Goal: Complete application form: Complete application form

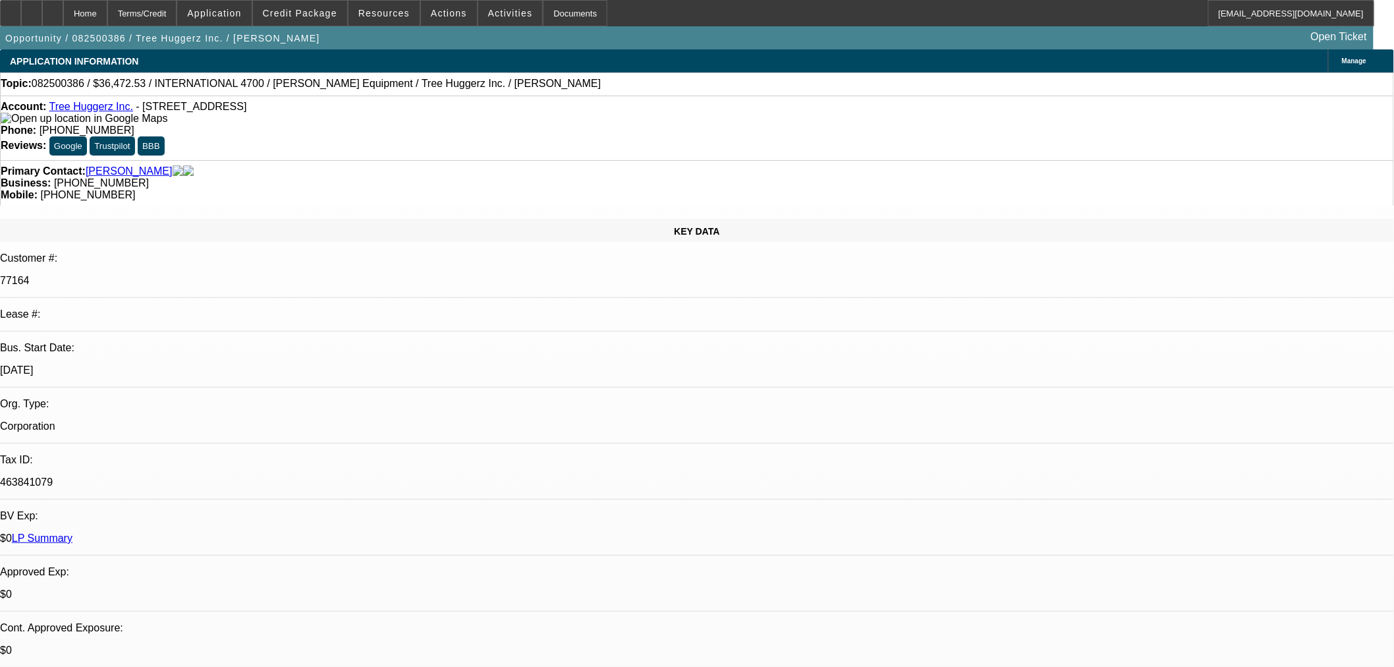
select select "0"
select select "6"
select select "0"
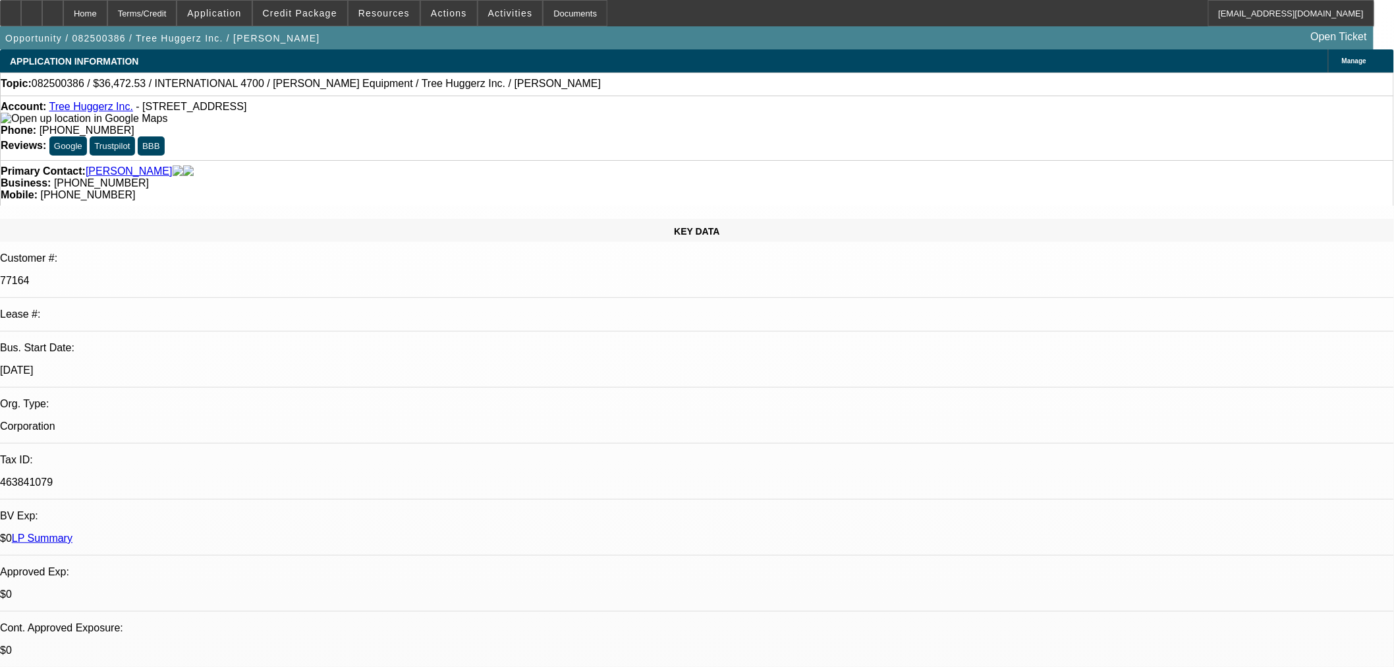
select select "0"
select select "6"
select select "0"
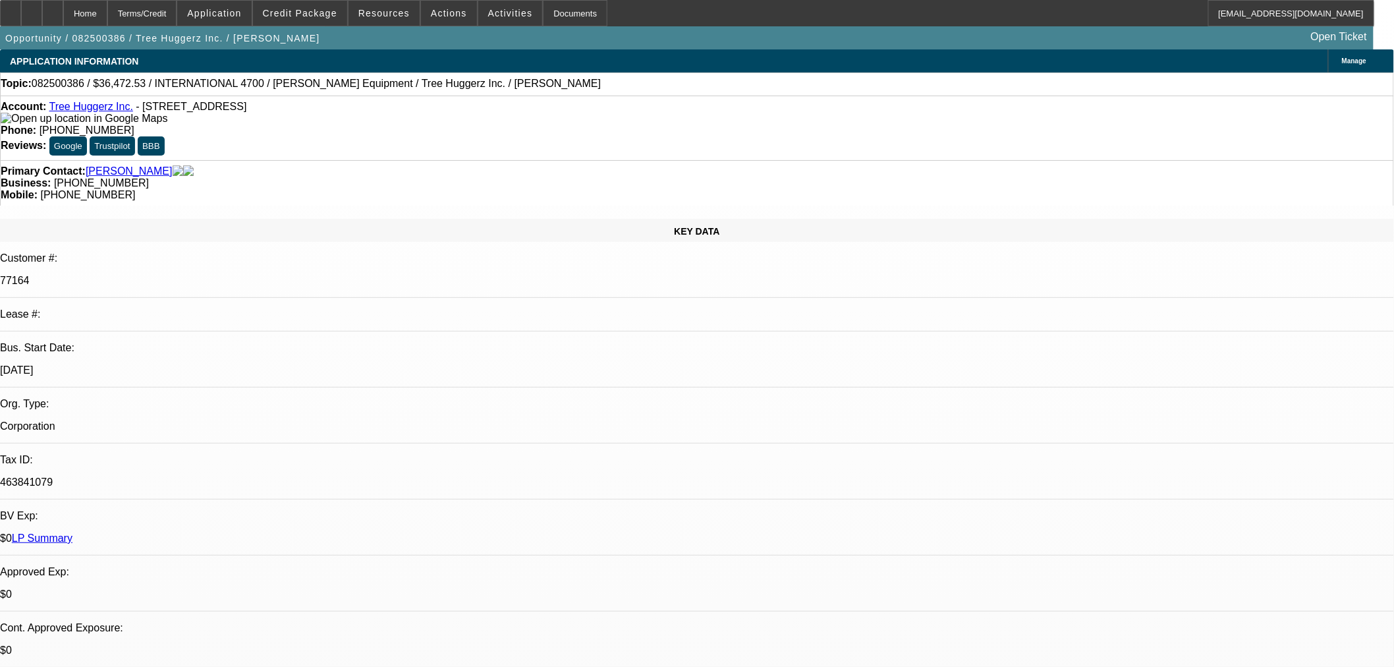
select select "0"
select select "6"
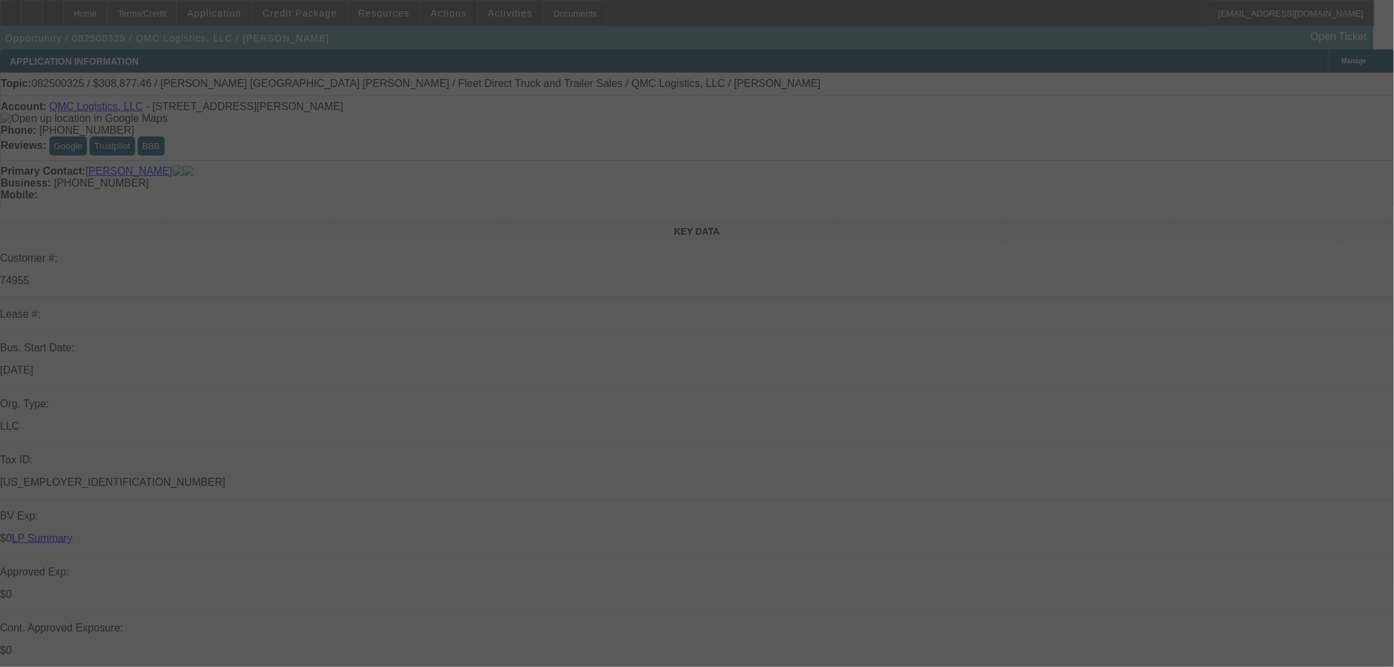
select select "0"
select select "2"
select select "0"
select select "6"
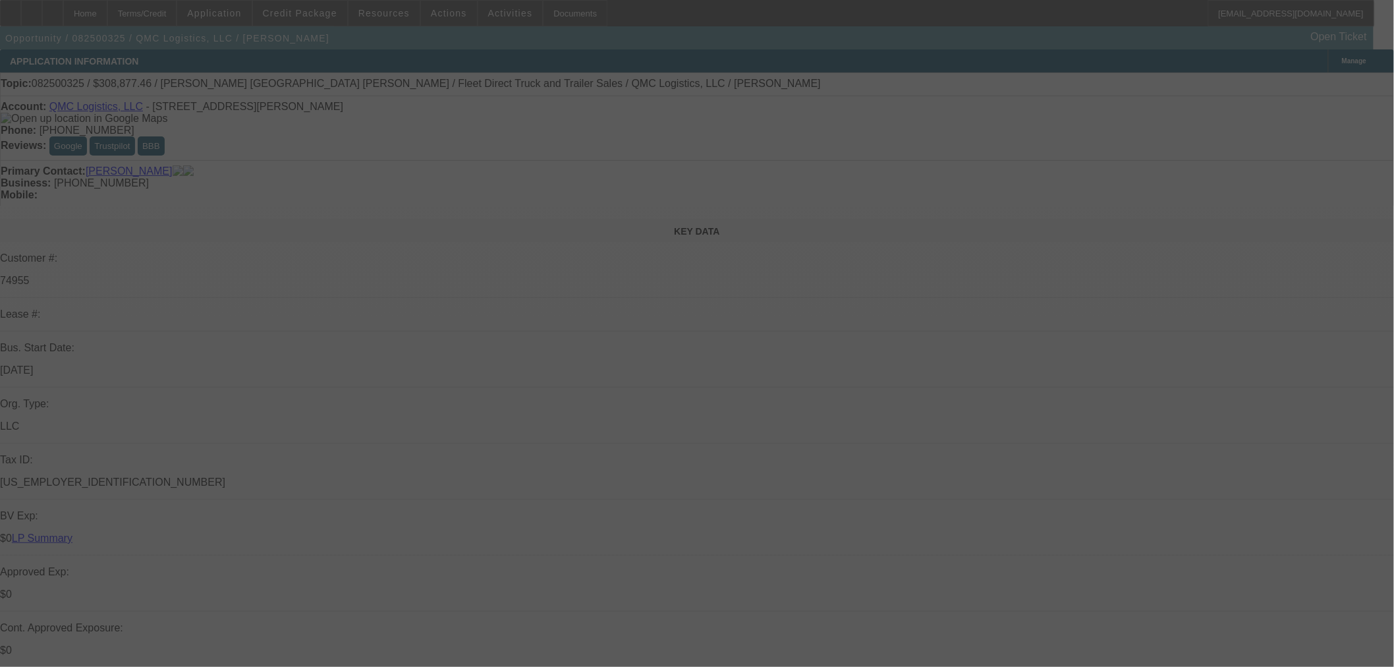
select select "0"
select select "2"
select select "0"
select select "6"
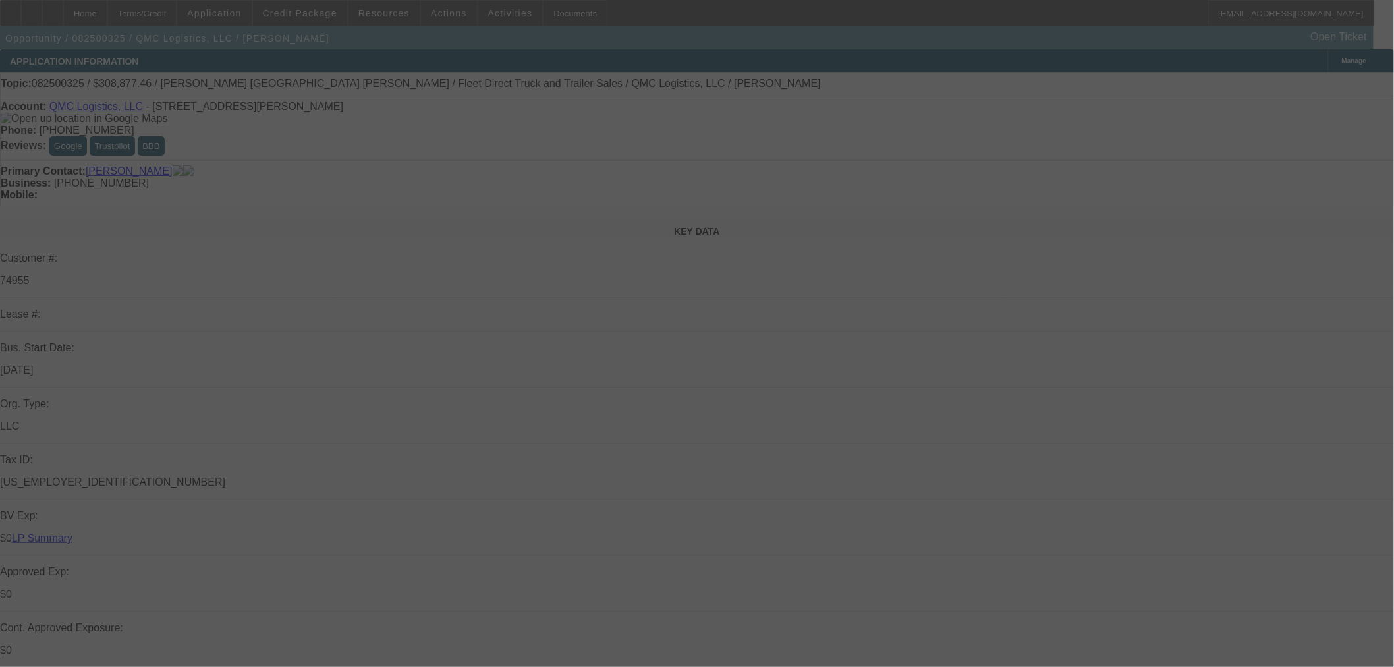
select select "0"
select select "2"
select select "0"
select select "6"
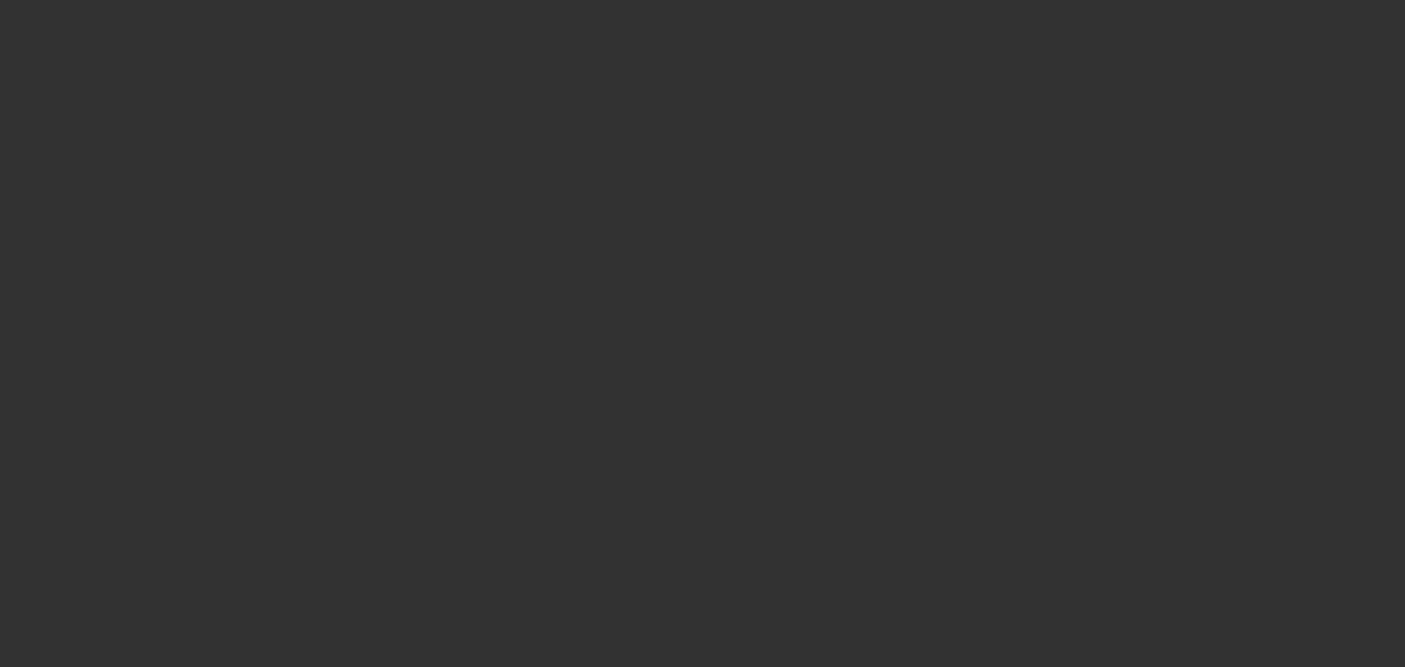
select select "0"
select select "6"
select select "0"
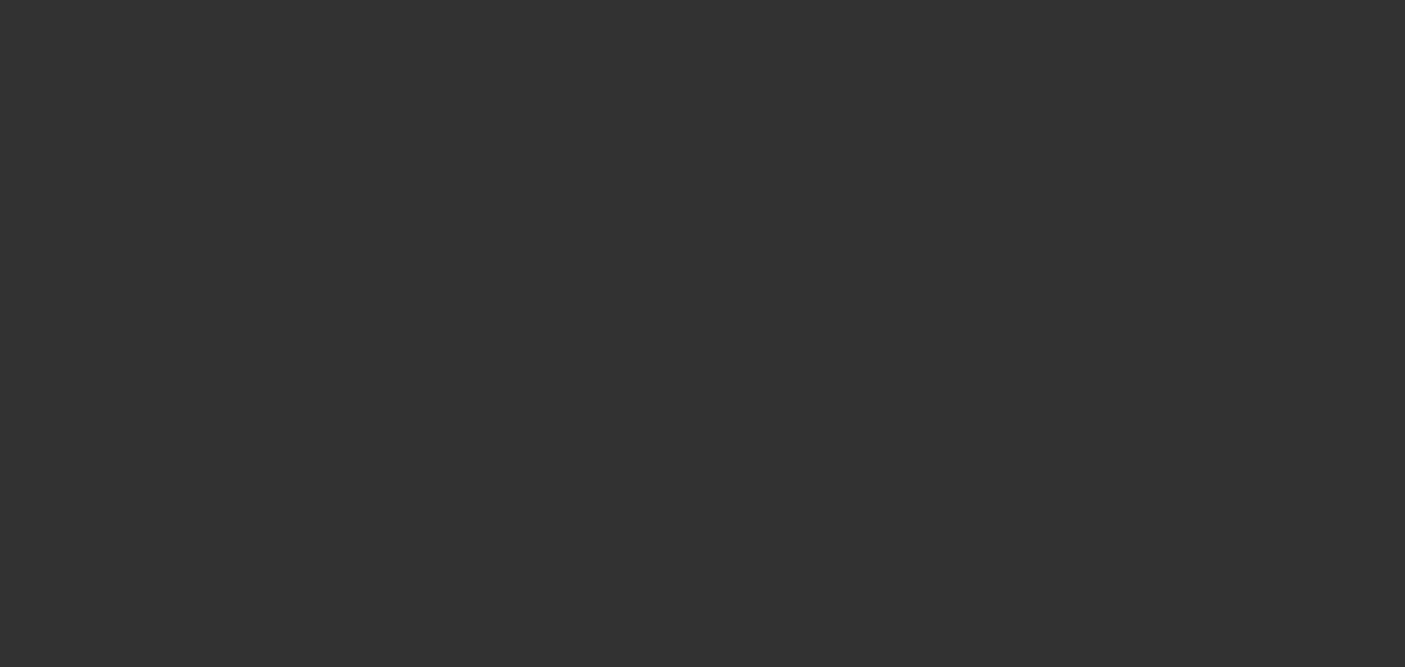
select select "0"
select select "6"
select select "0"
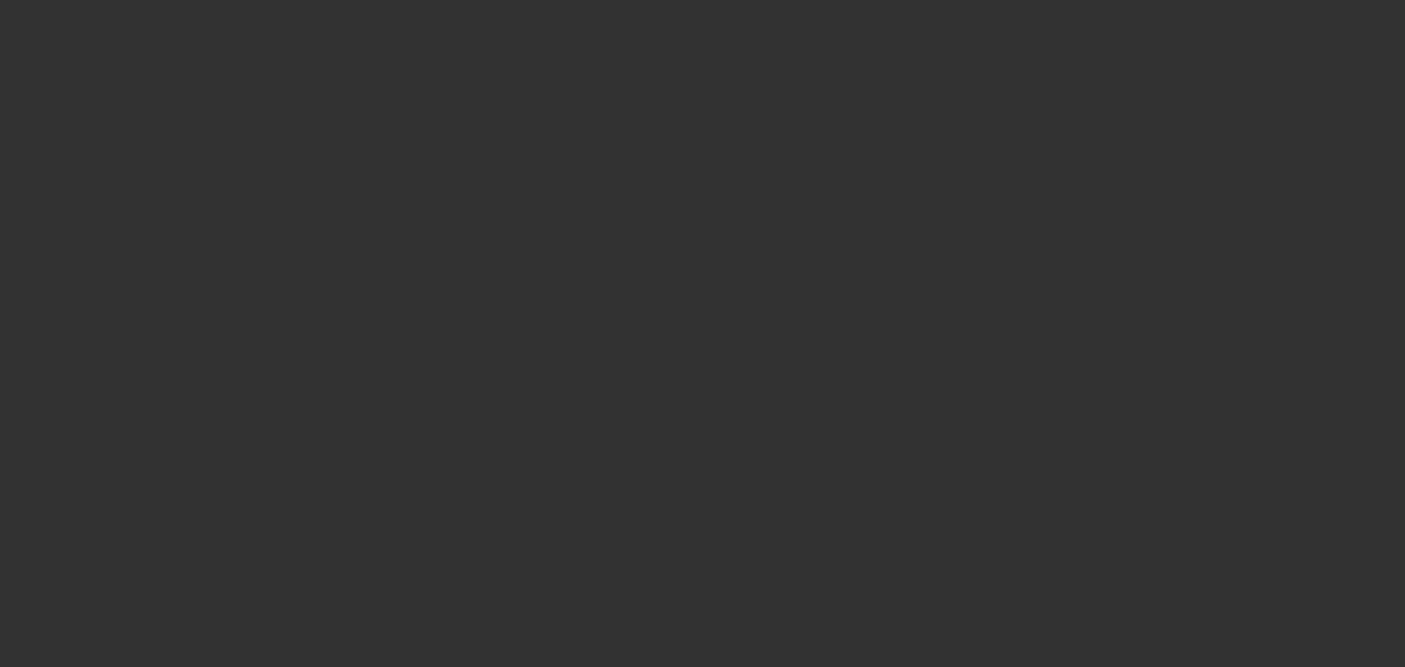
select select "0"
select select "6"
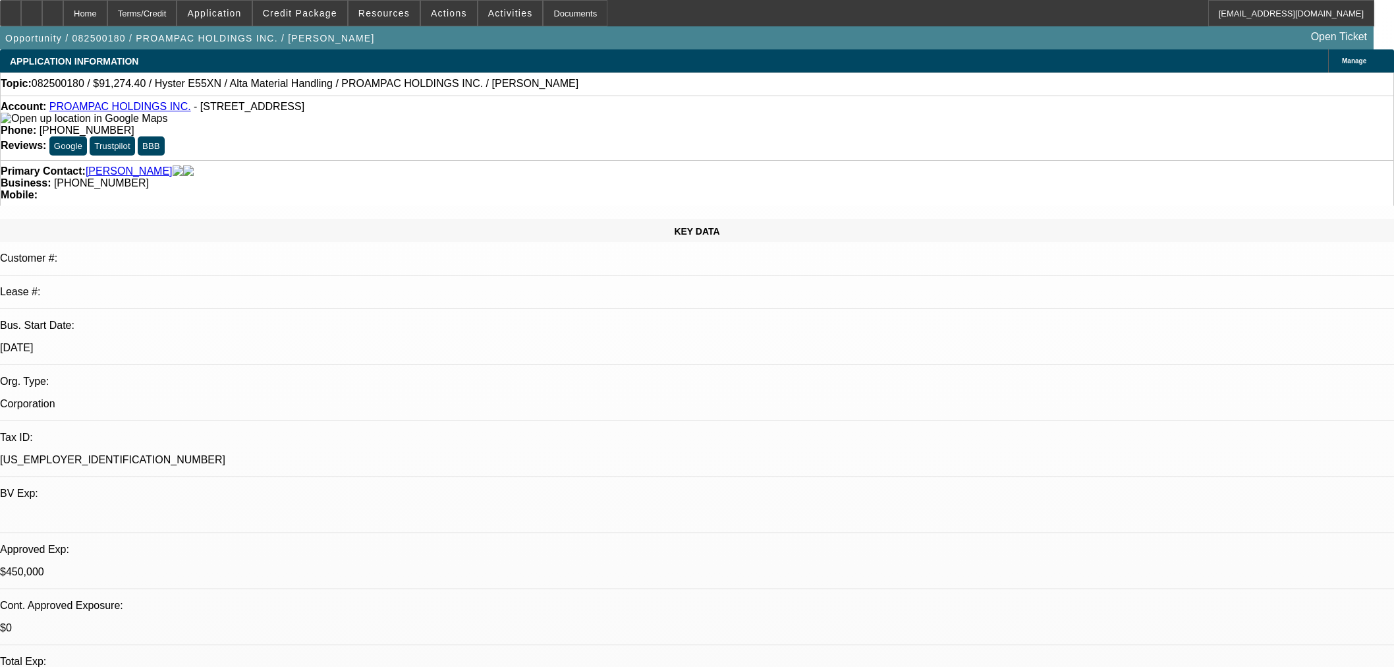
select select "0"
select select "2"
select select "0"
select select "5"
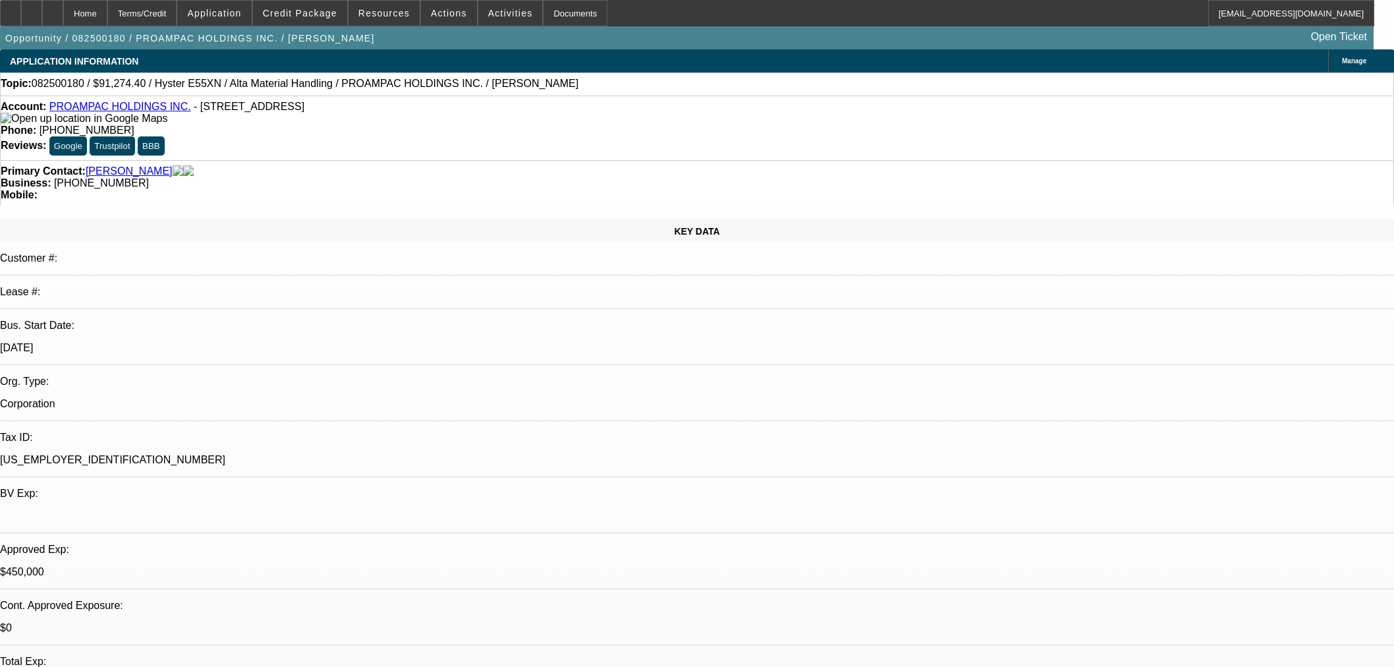
select select "0"
select select "2"
select select "0"
select select "5"
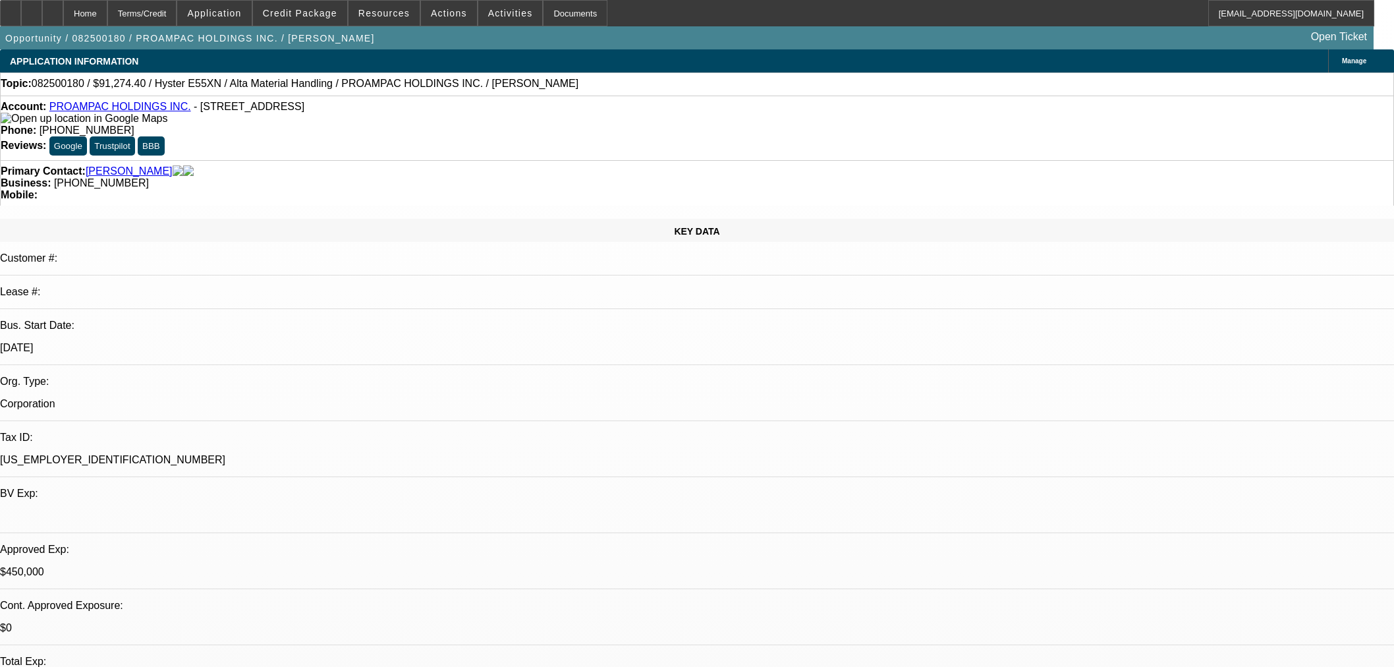
select select "0"
select select "2"
select select "0"
select select "5"
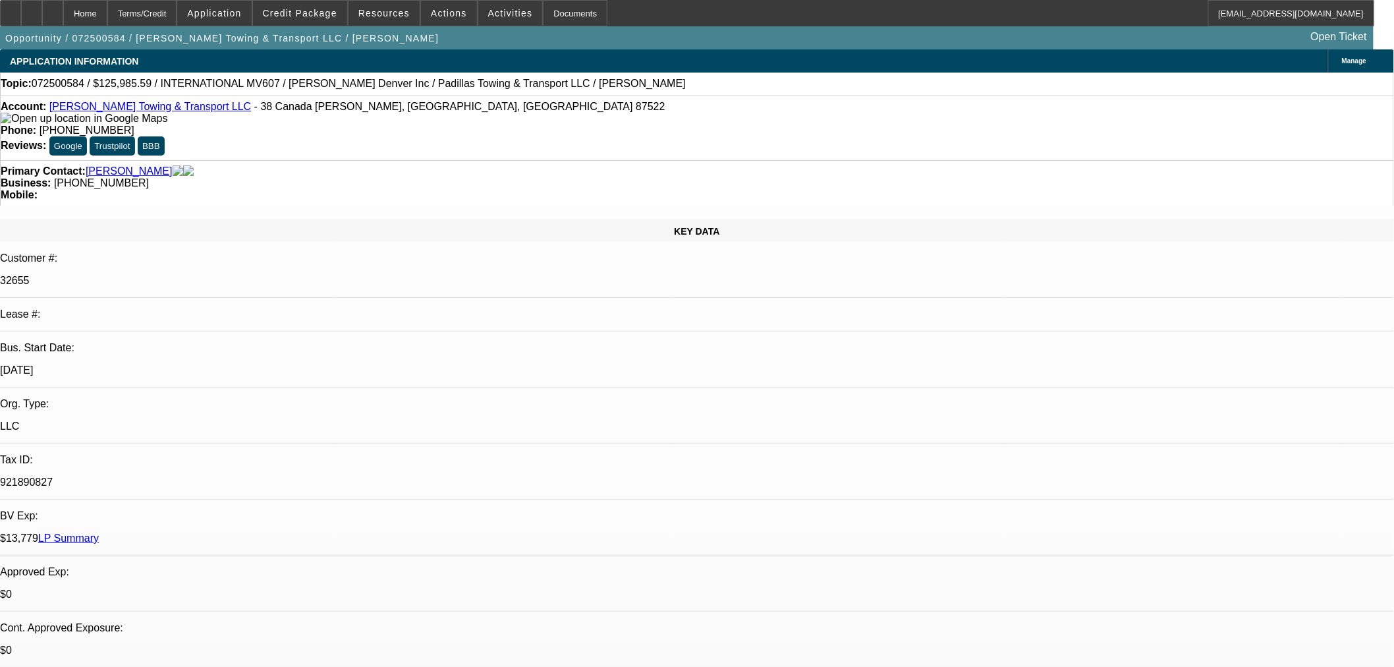
select select "0.1"
select select "0"
select select "2"
select select "0"
select select "6"
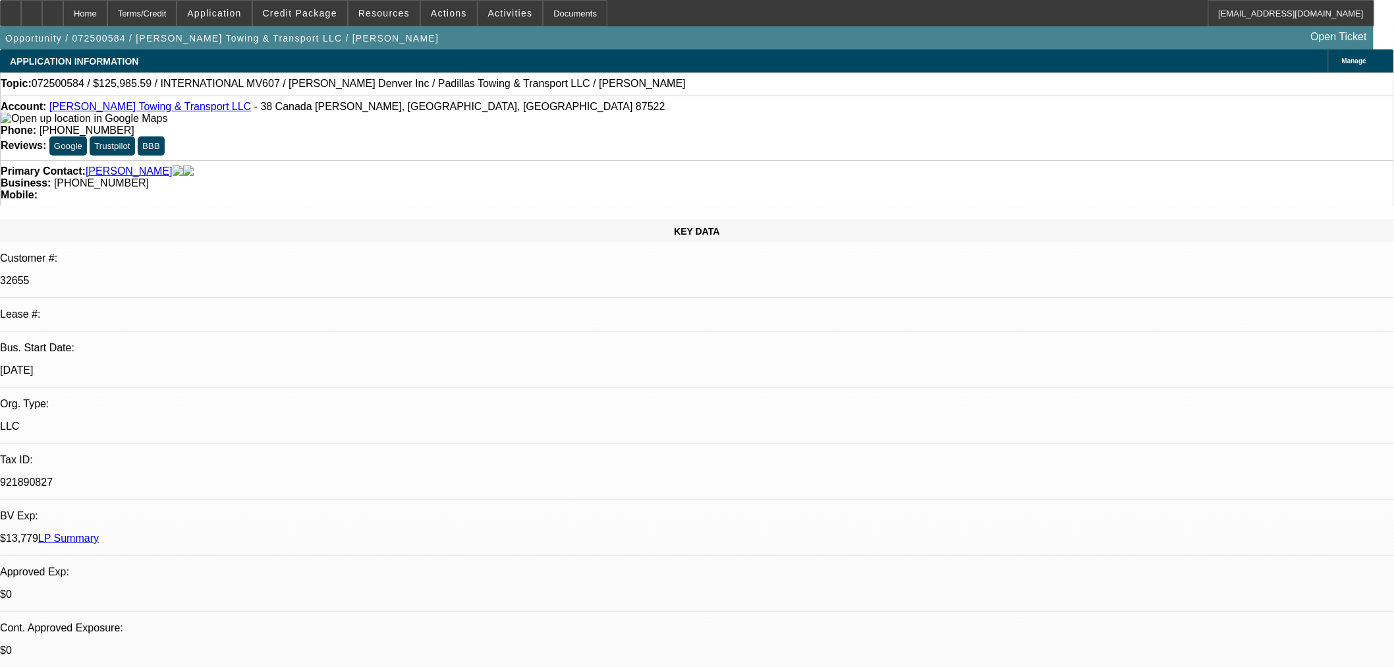
select select "0.1"
select select "0"
select select "2"
select select "0"
select select "6"
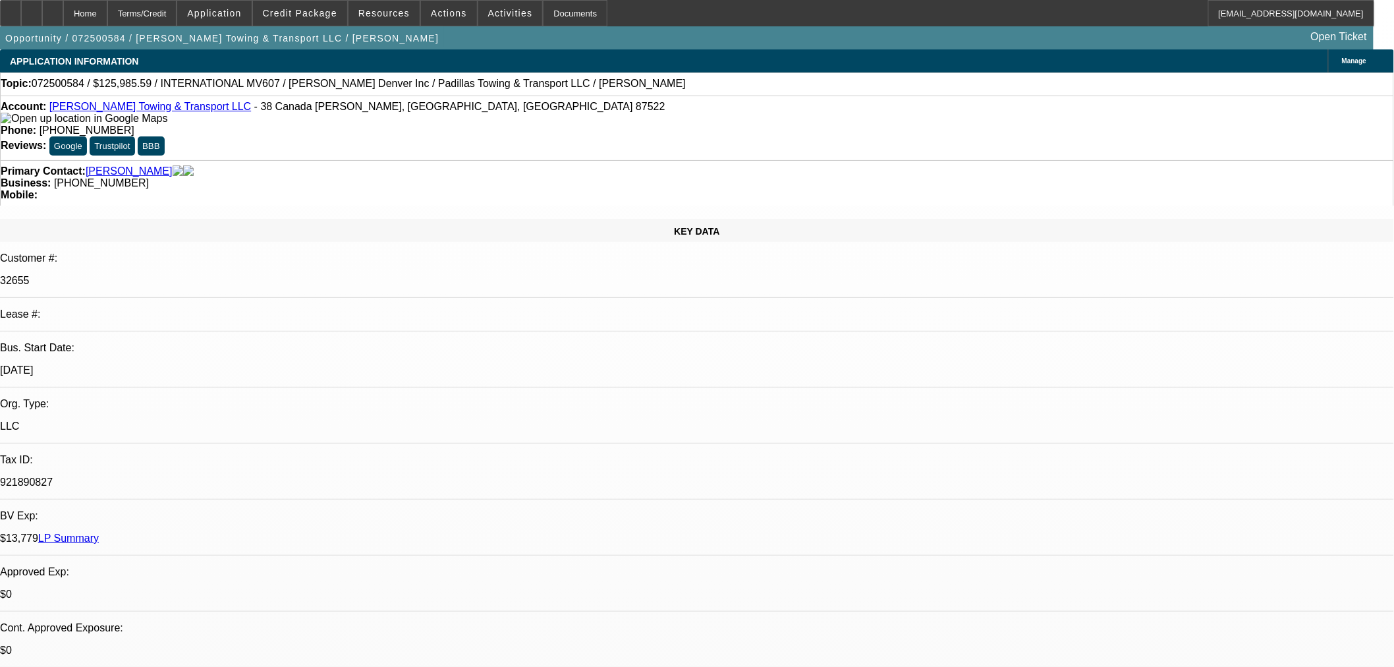
select select "0"
select select "2"
select select "0"
select select "6"
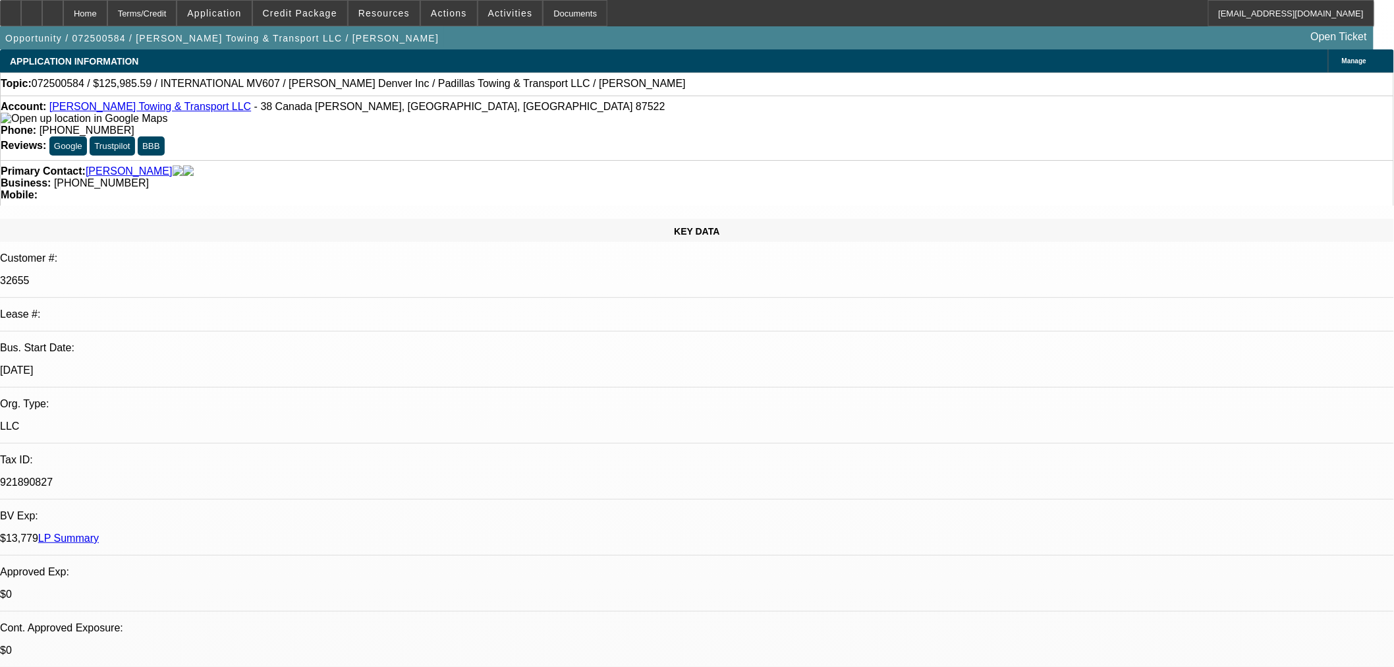
select select "0.1"
select select "0"
select select "2"
select select "0"
select select "6"
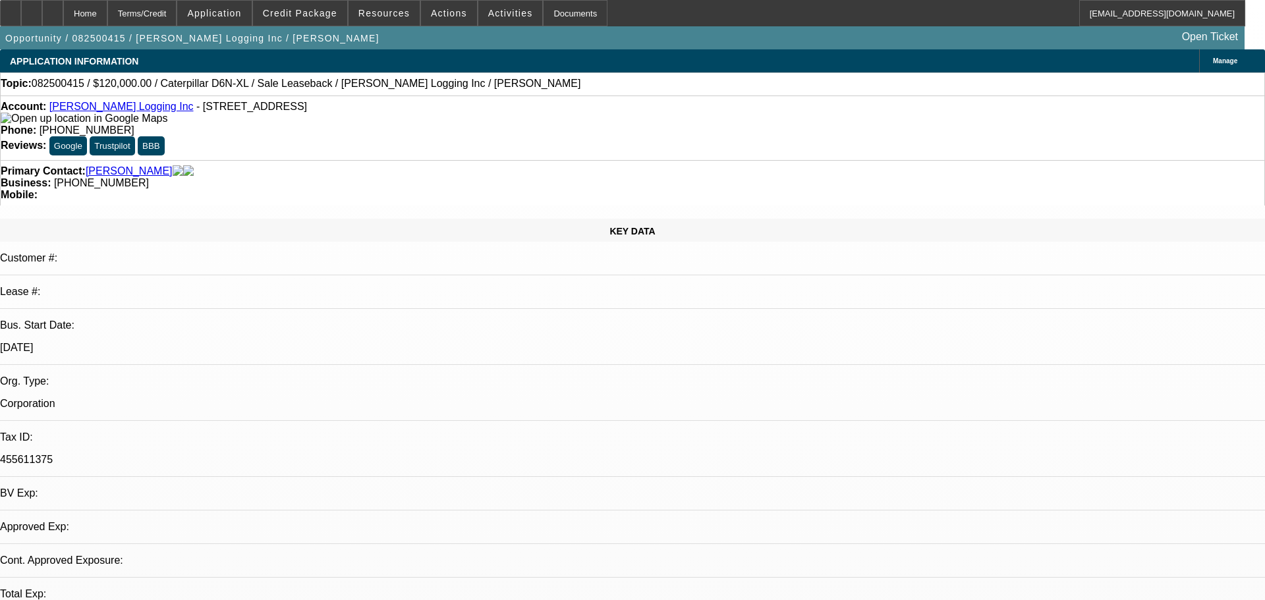
select select "0"
select select "2"
select select "0"
select select "2"
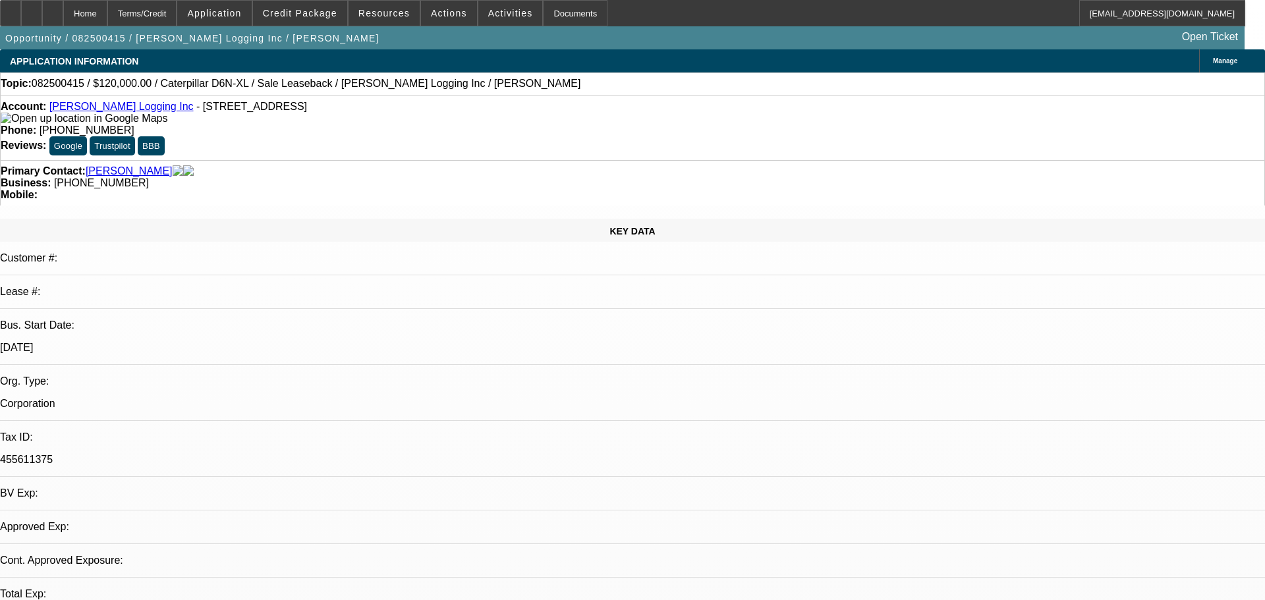
select select "0"
select select "2"
select select "0"
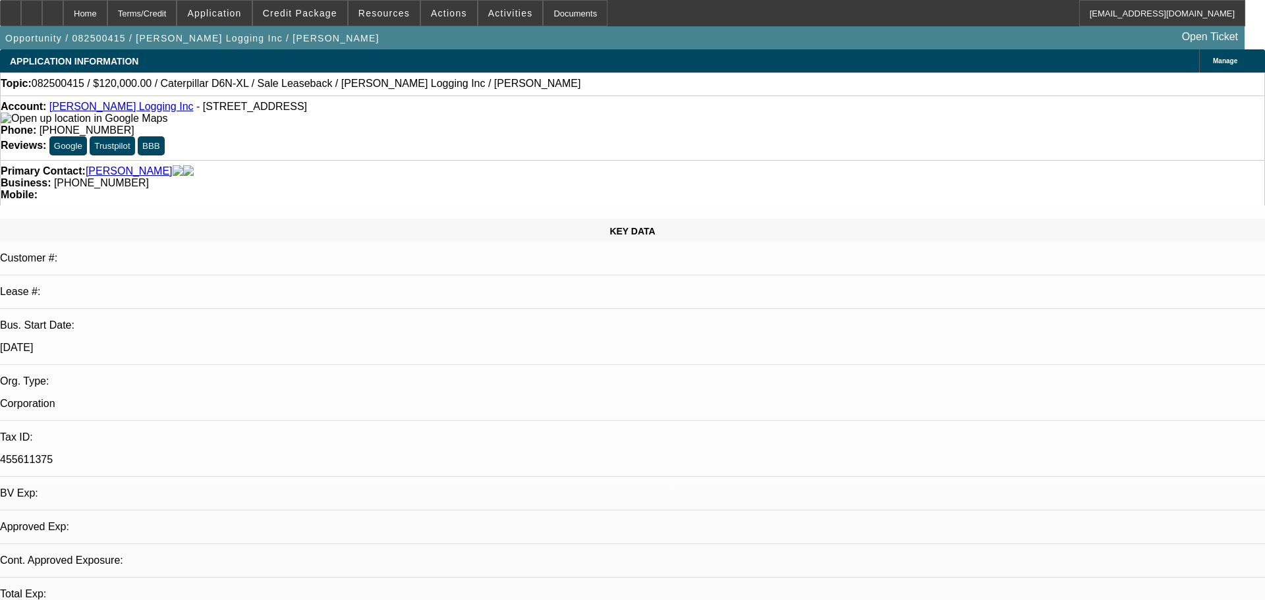
select select "2"
select select "0"
select select "1"
select select "2"
select select "6"
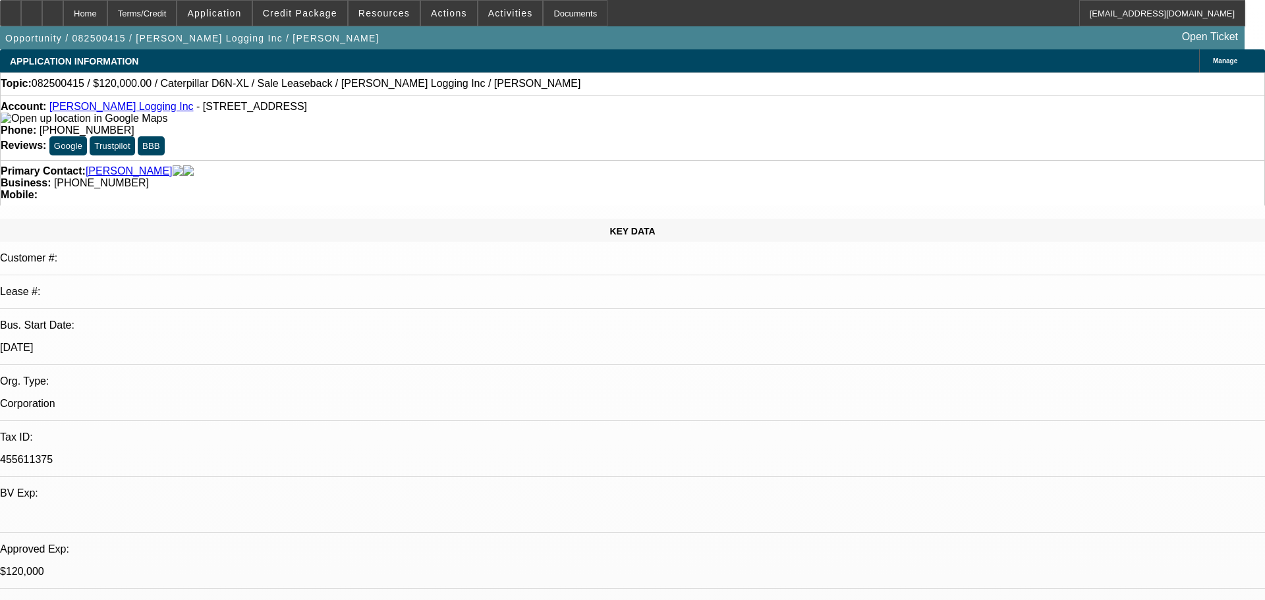
select select "1"
select select "2"
select select "6"
select select "1"
select select "2"
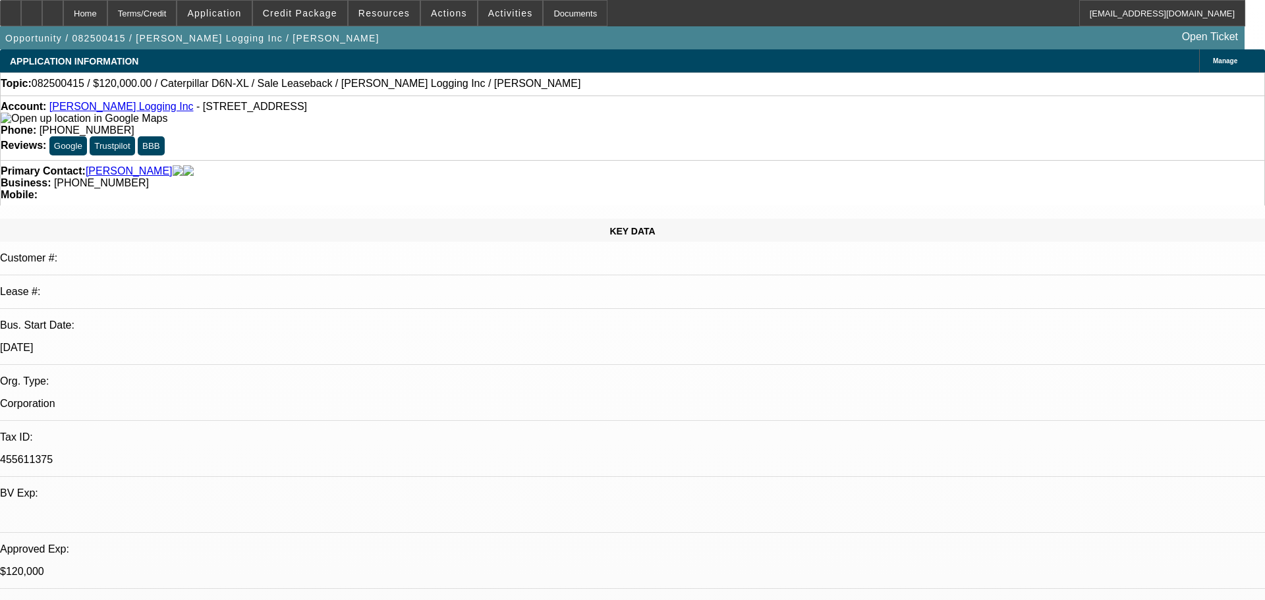
select select "6"
select select "1"
select select "2"
select select "6"
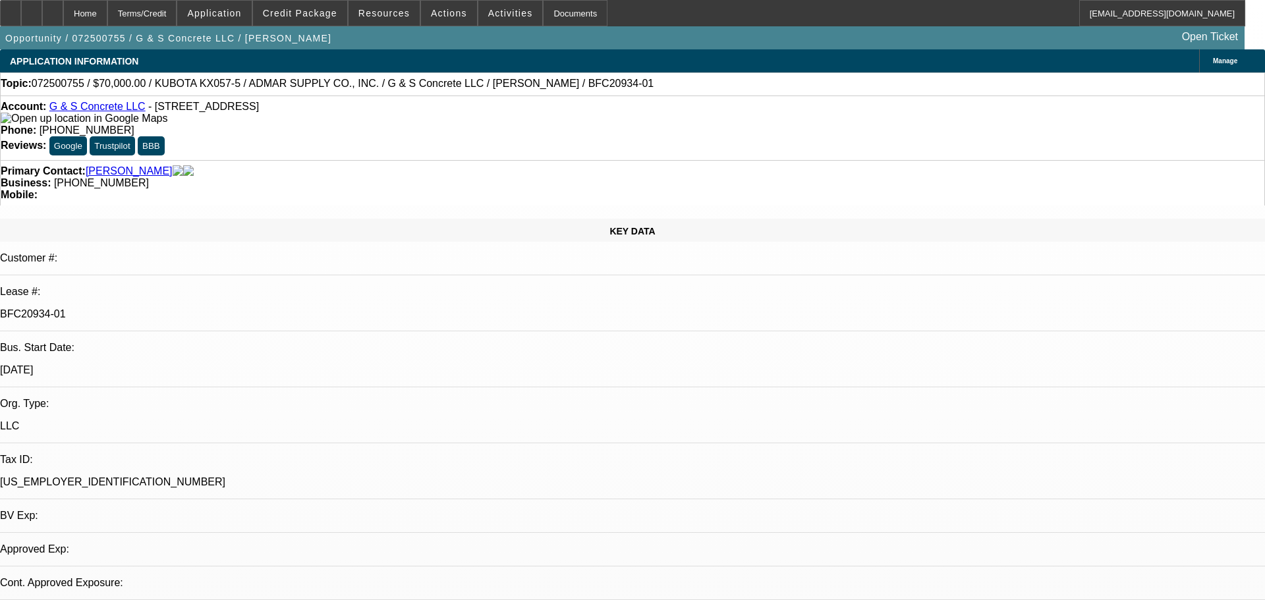
select select "0"
select select "2"
select select "0"
select select "2"
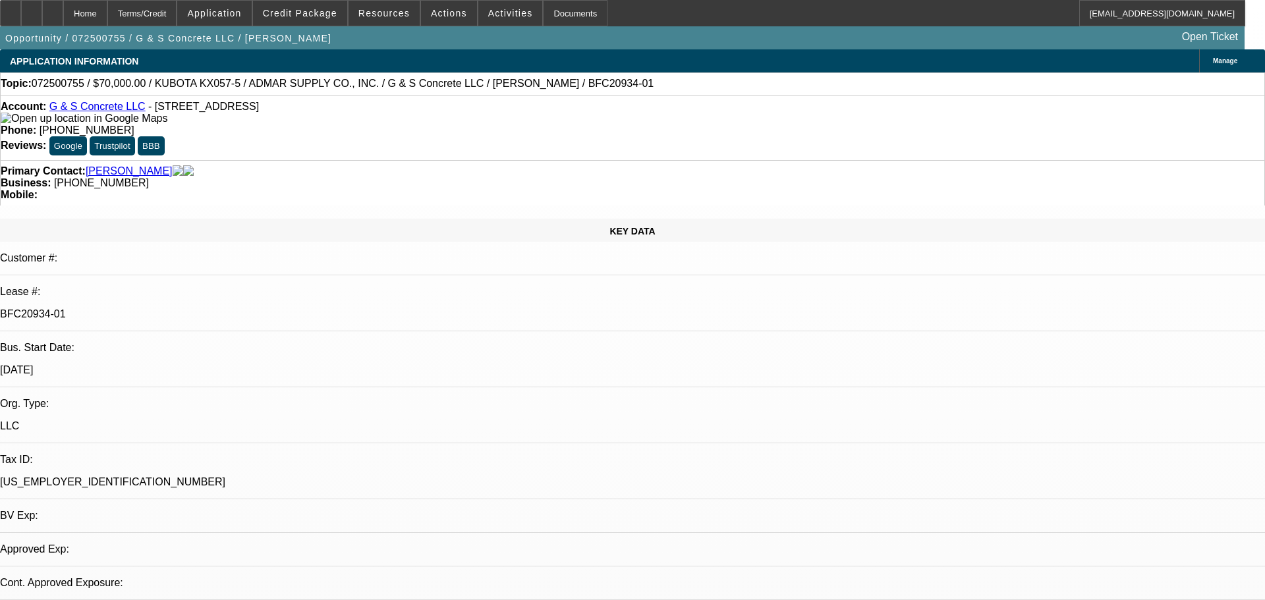
select select "0"
select select "2"
select select "0"
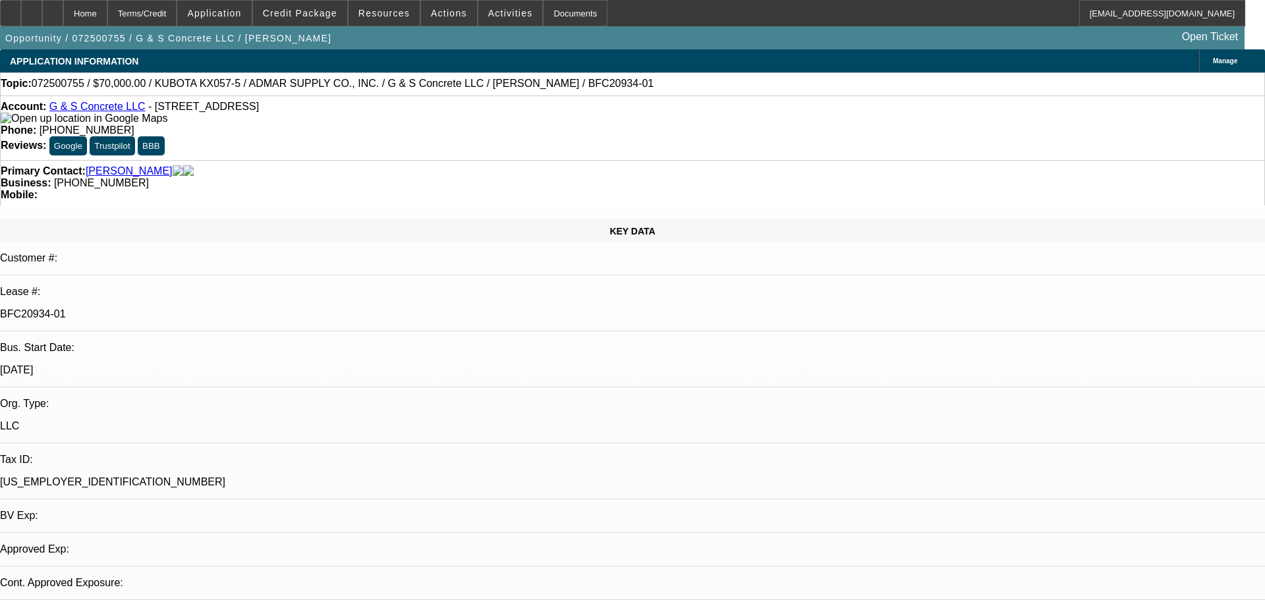
select select "2"
select select "0"
select select "1"
select select "2"
select select "6"
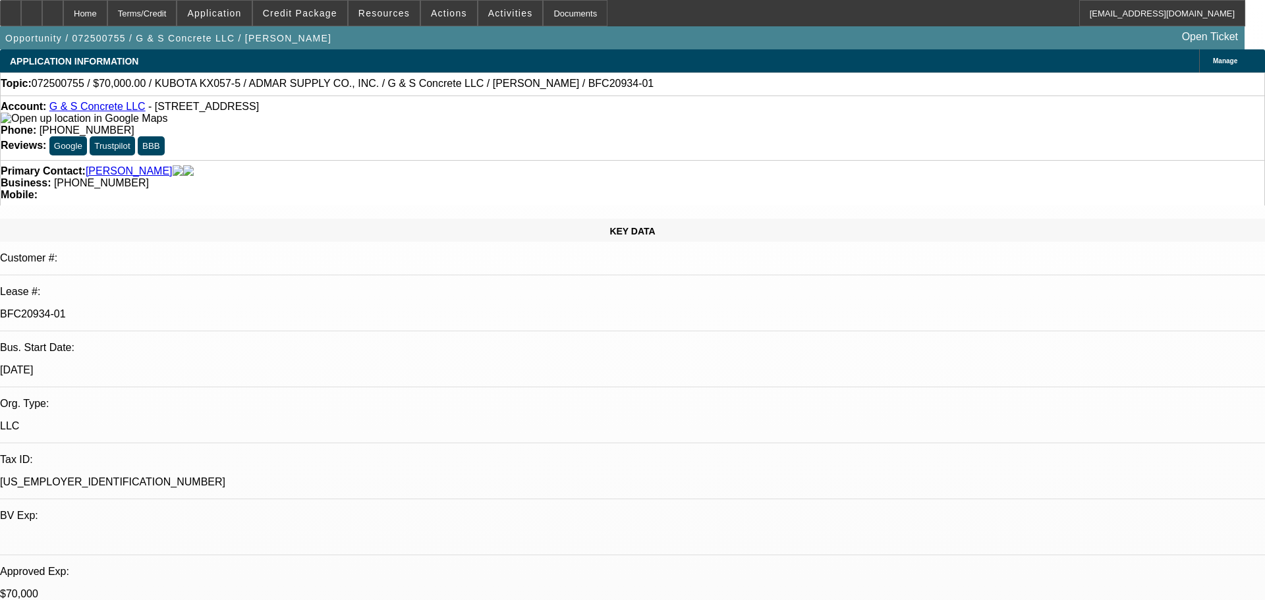
select select "1"
select select "2"
select select "6"
select select "1"
select select "2"
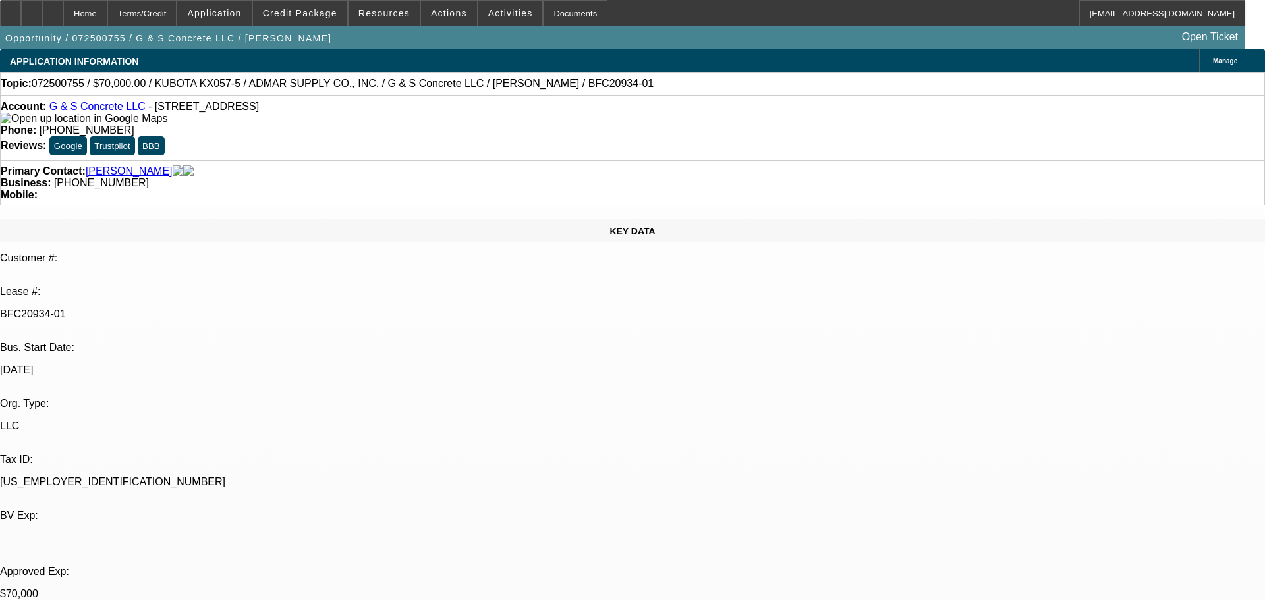
select select "6"
select select "1"
select select "2"
select select "6"
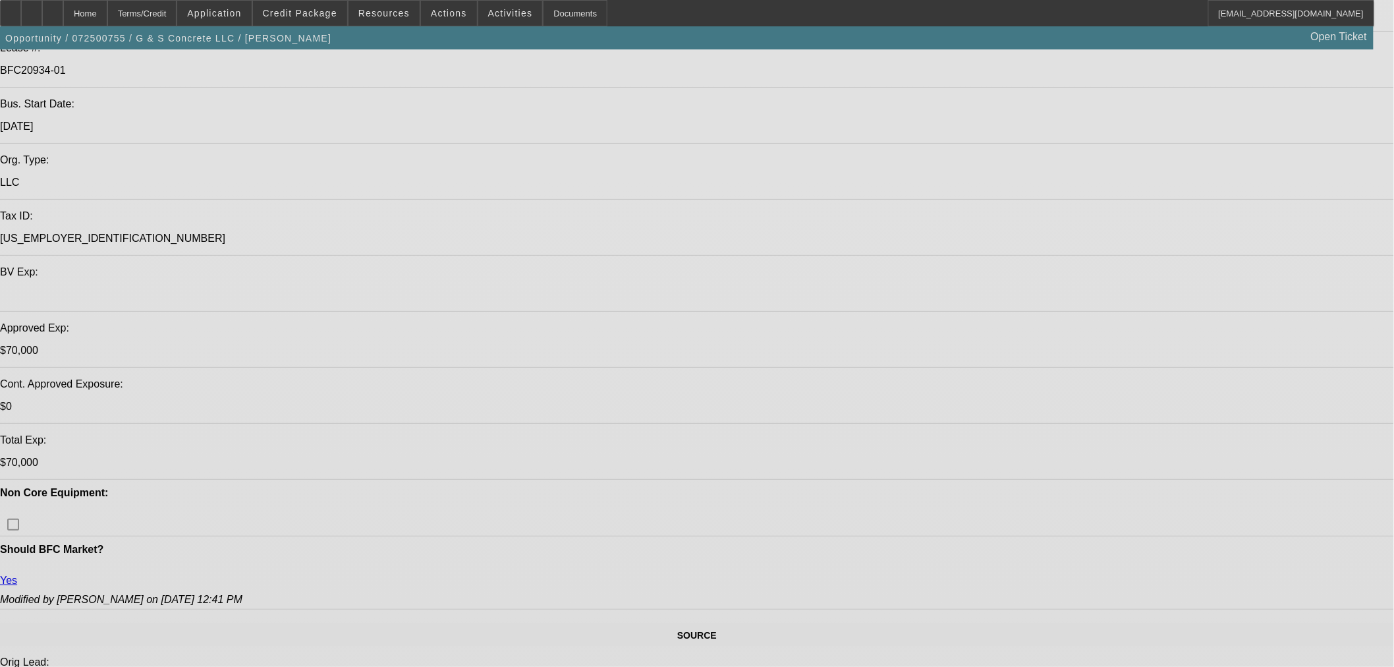
select select "0"
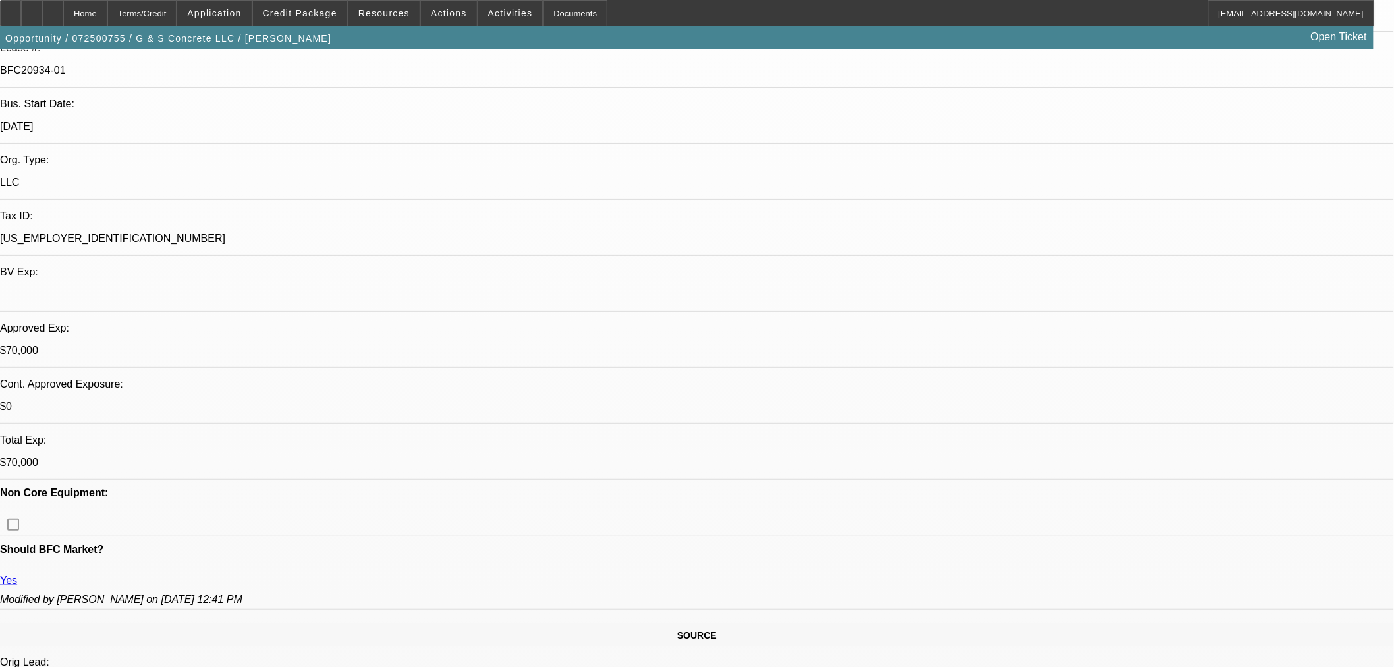
select select "2"
select select "0"
select select "6"
select select "0"
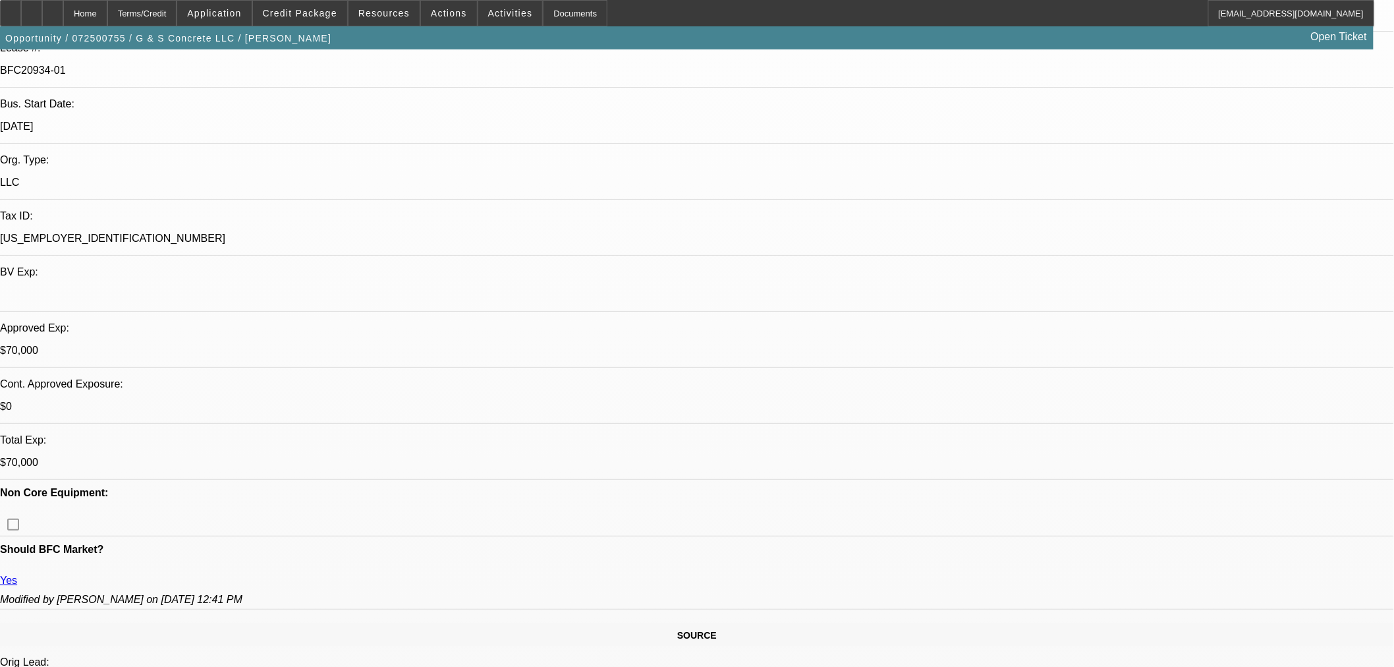
select select "2"
select select "0"
select select "6"
select select "0"
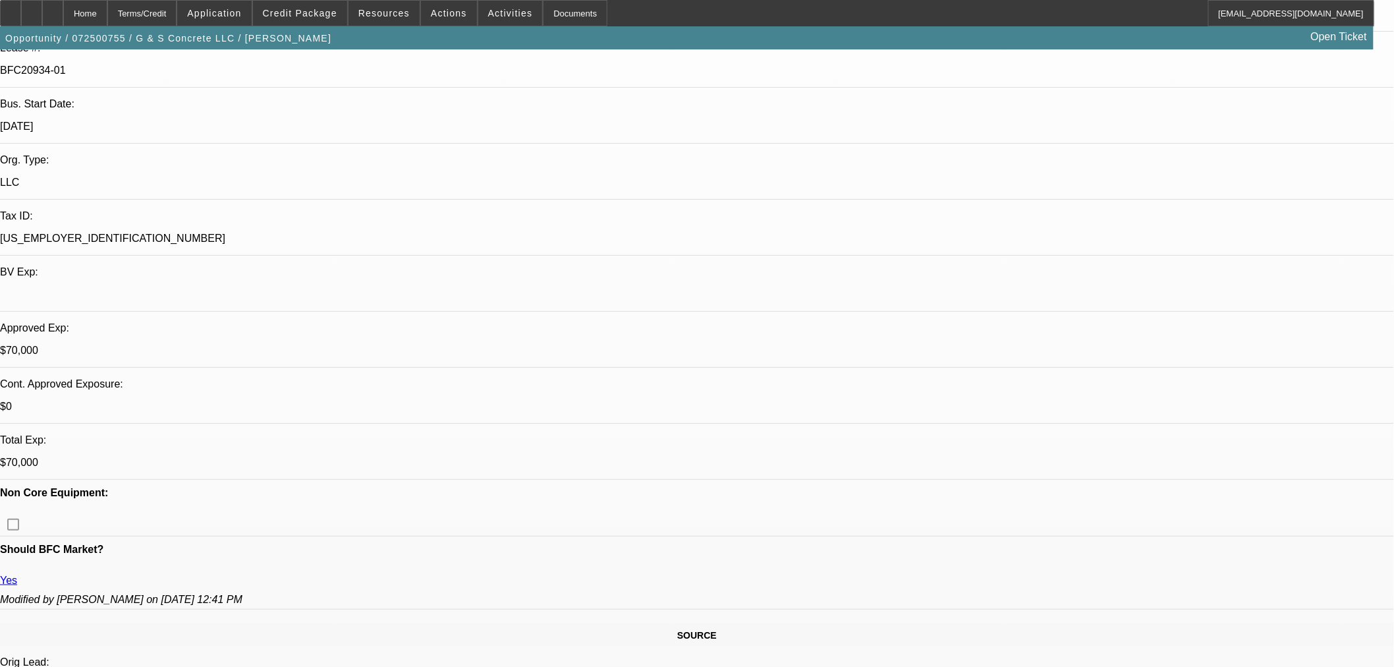
select select "2"
select select "0"
select select "6"
select select "0"
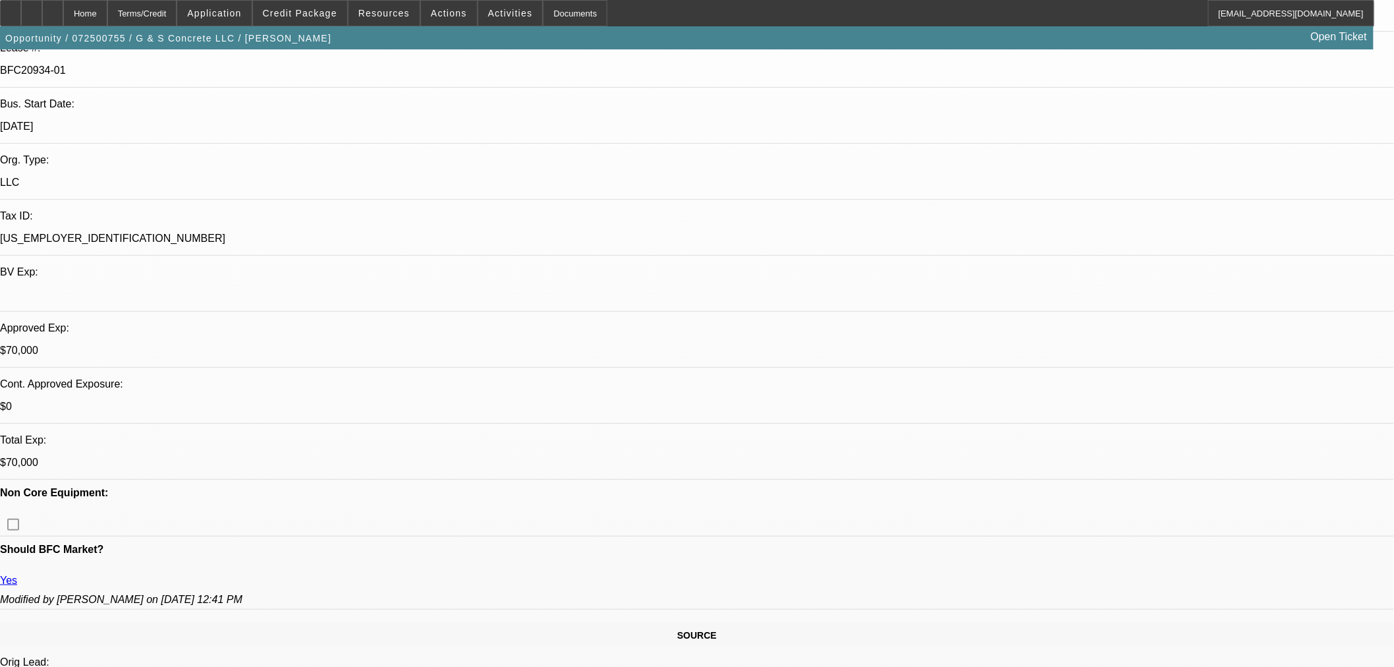
select select "2"
select select "0"
select select "6"
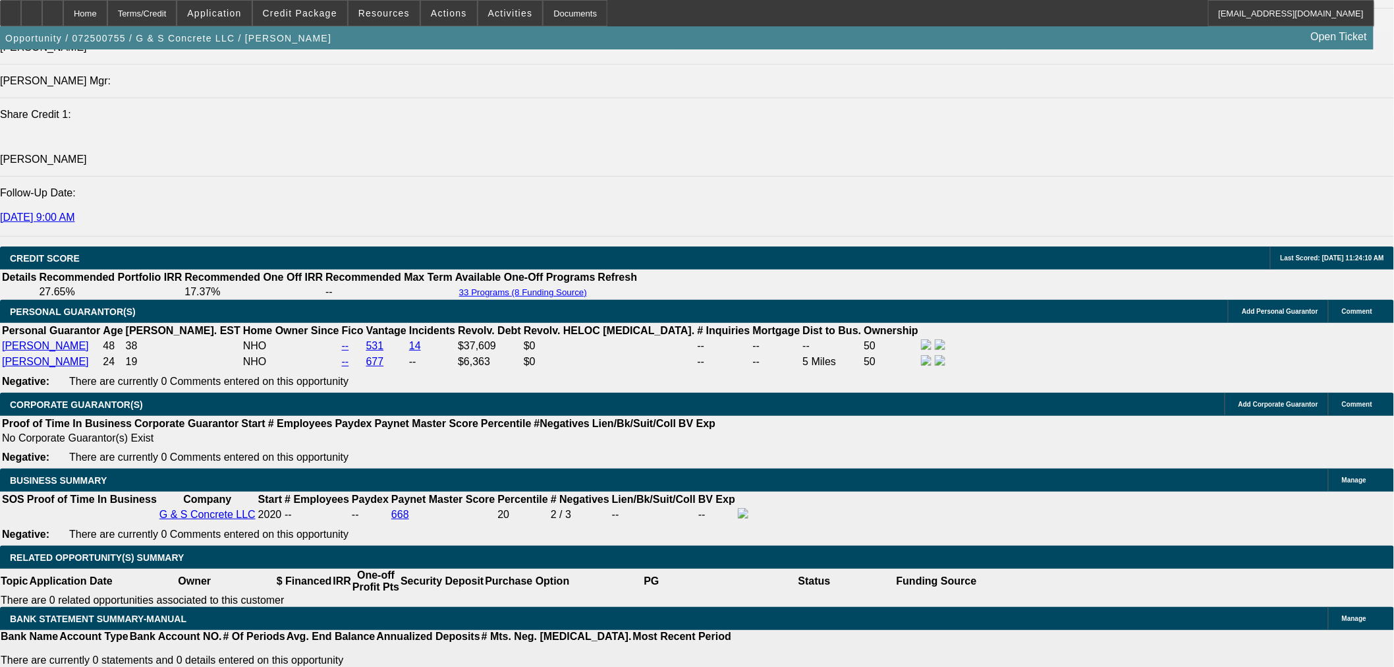
scroll to position [1825, 0]
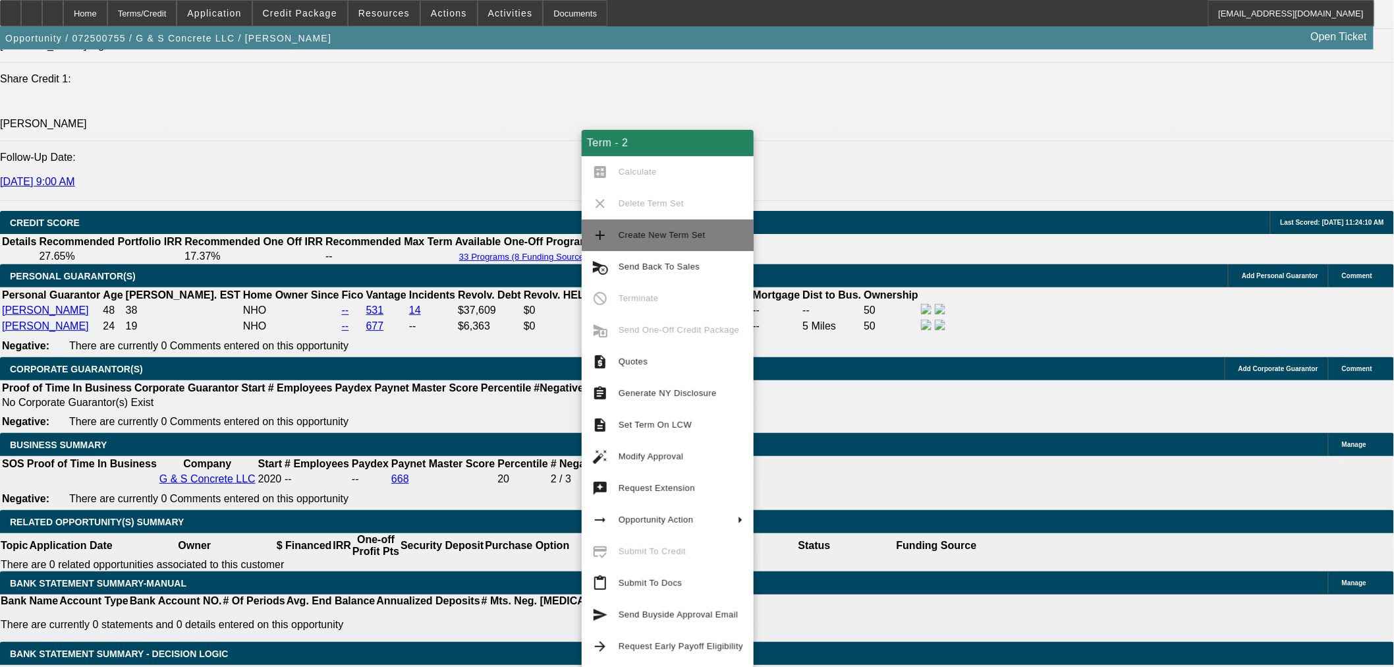
click at [653, 233] on span "Create New Term Set" at bounding box center [662, 235] width 87 height 10
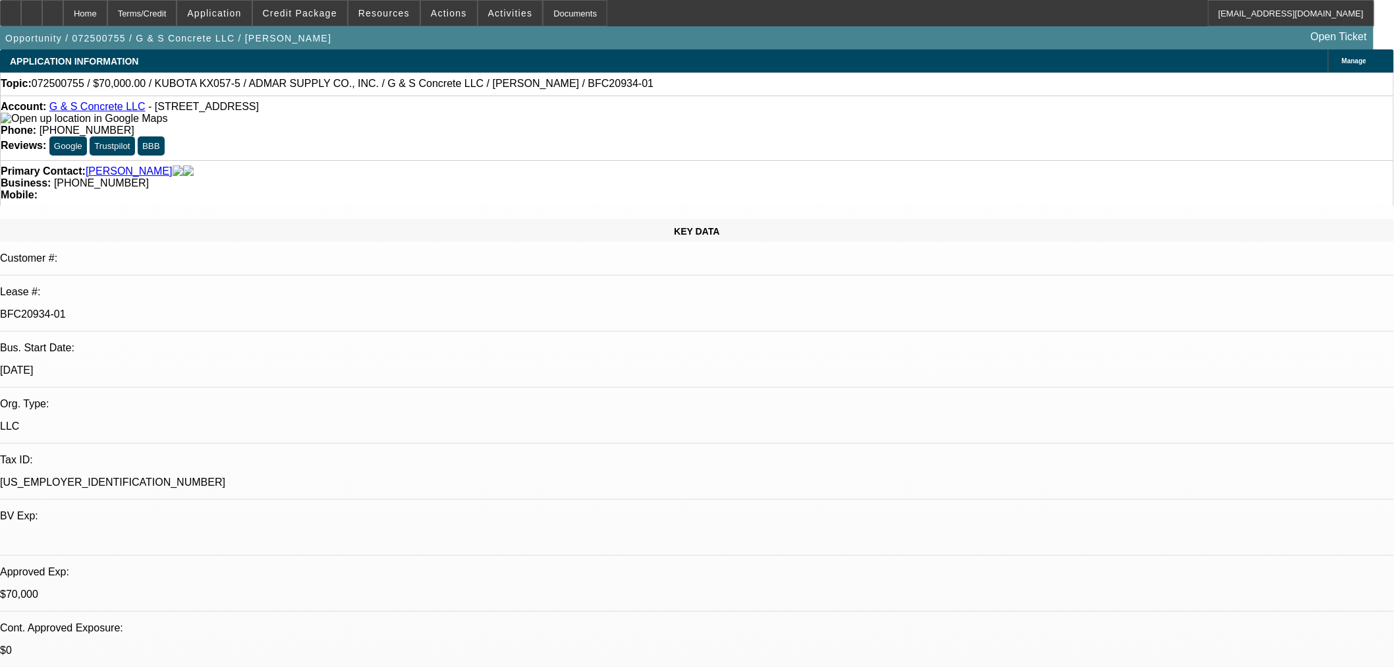
select select "0"
select select "2"
select select "0"
select select "6"
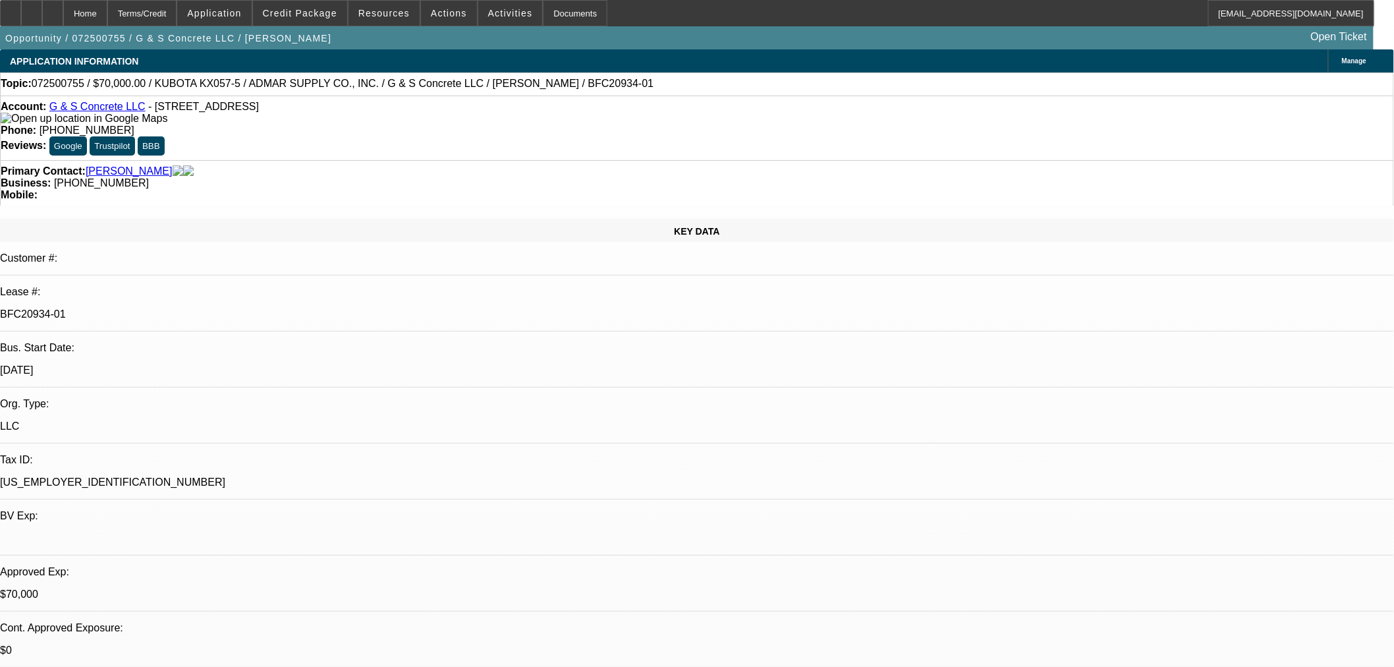
select select "0"
select select "2"
select select "0"
select select "6"
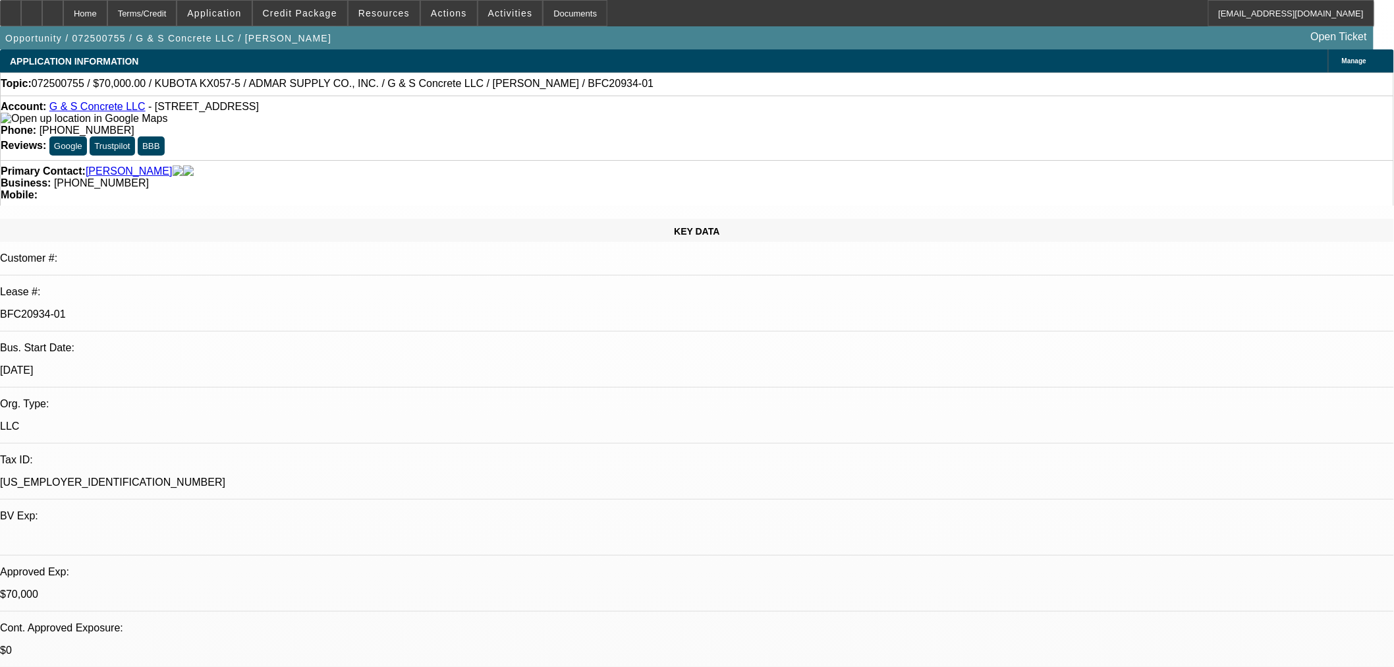
select select "0"
select select "2"
select select "0"
select select "6"
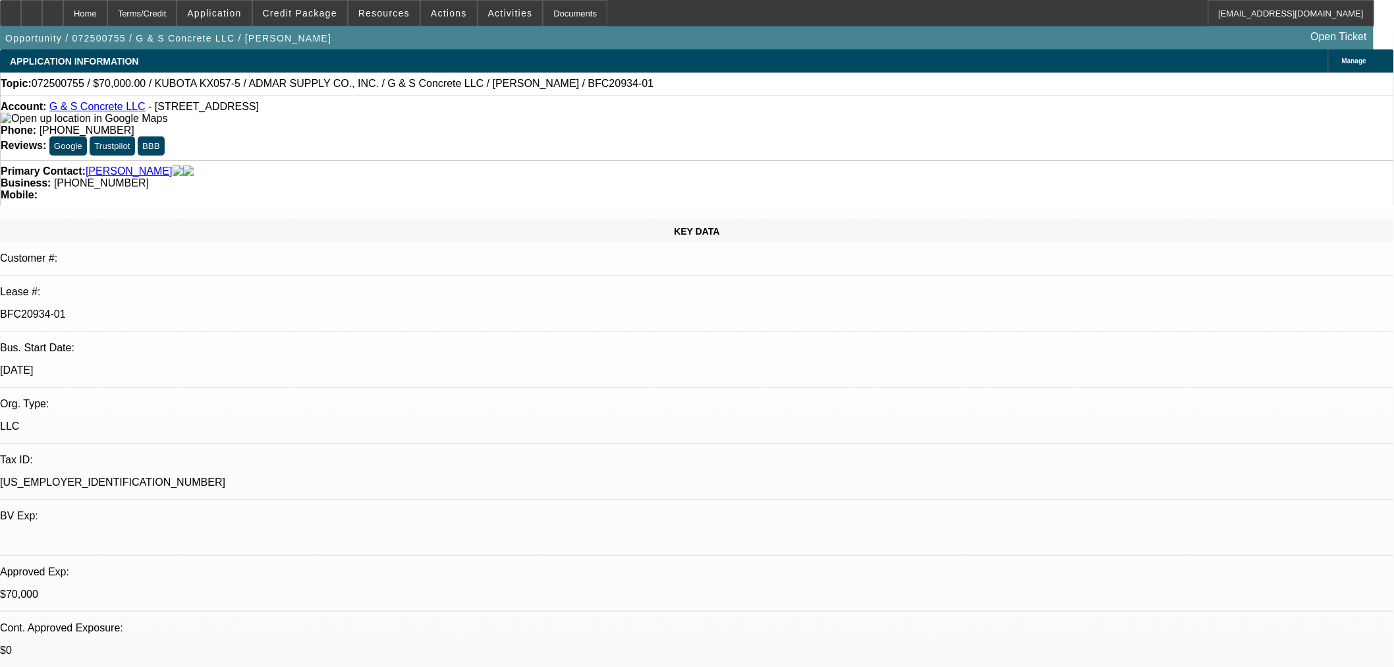
select select "0"
select select "2"
select select "0"
select select "6"
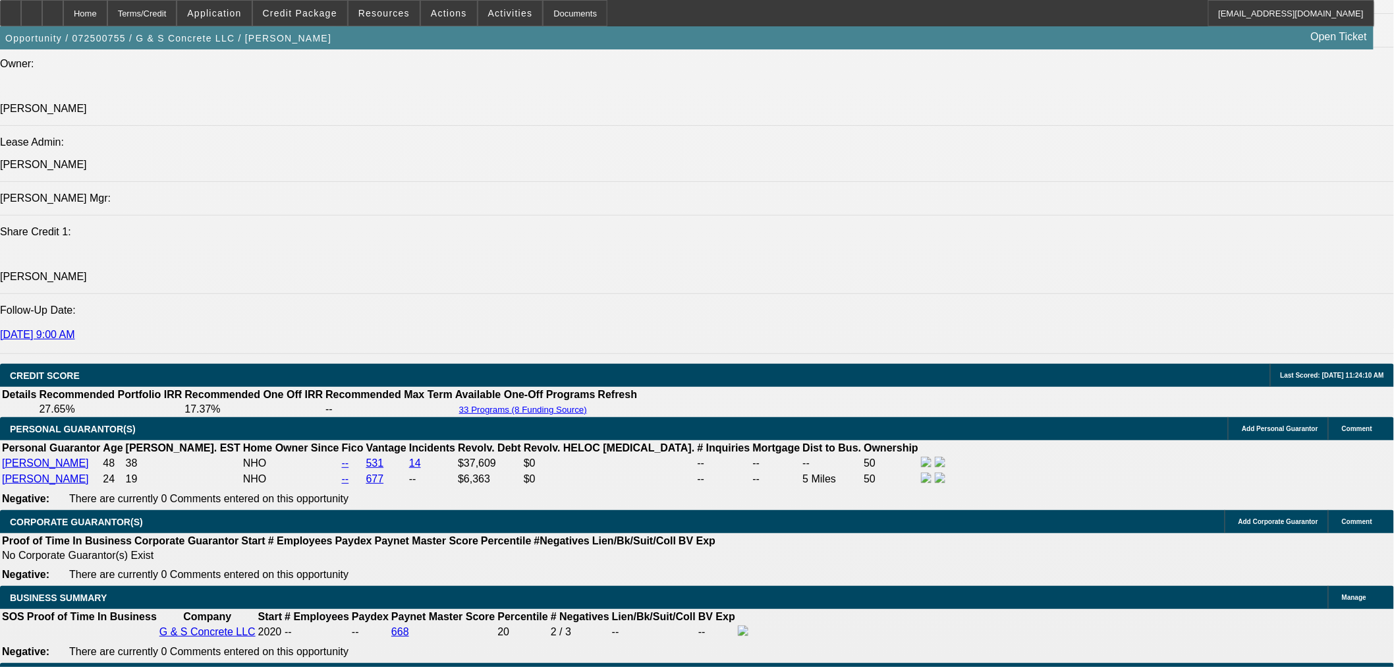
scroll to position [1707, 0]
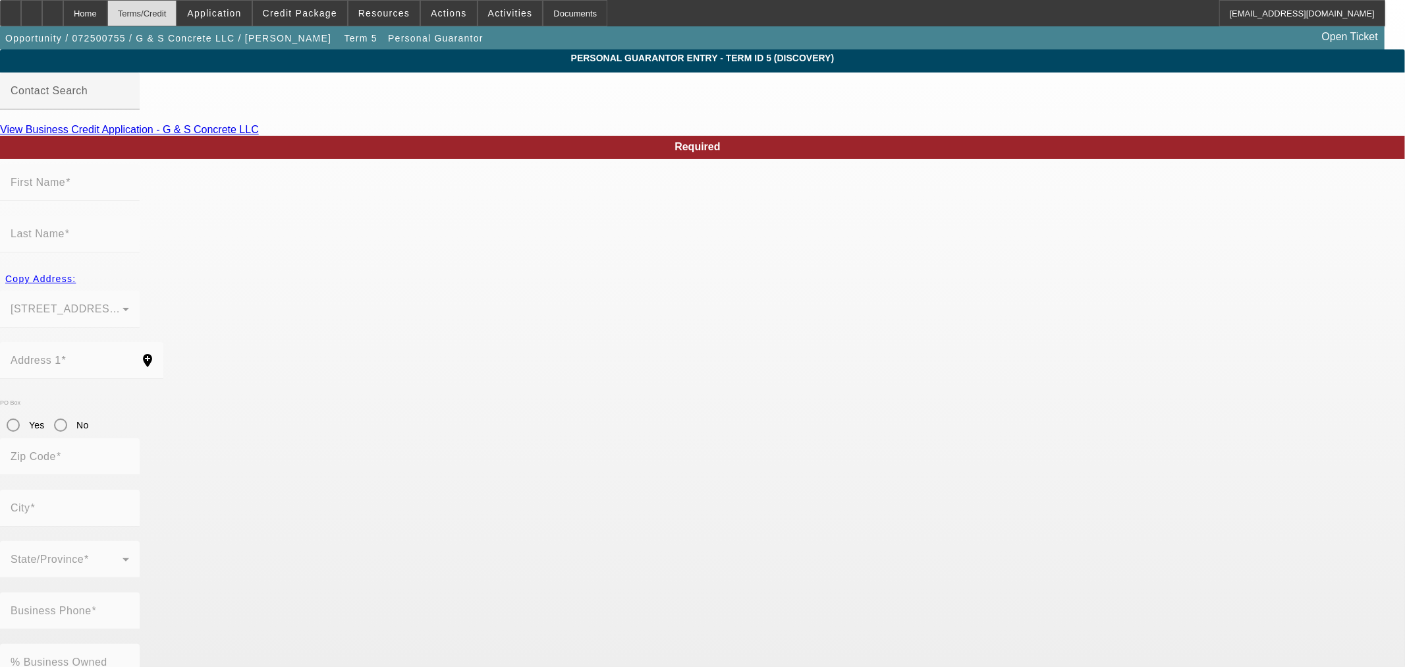
click at [165, 14] on div "Terms/Credit" at bounding box center [142, 13] width 70 height 26
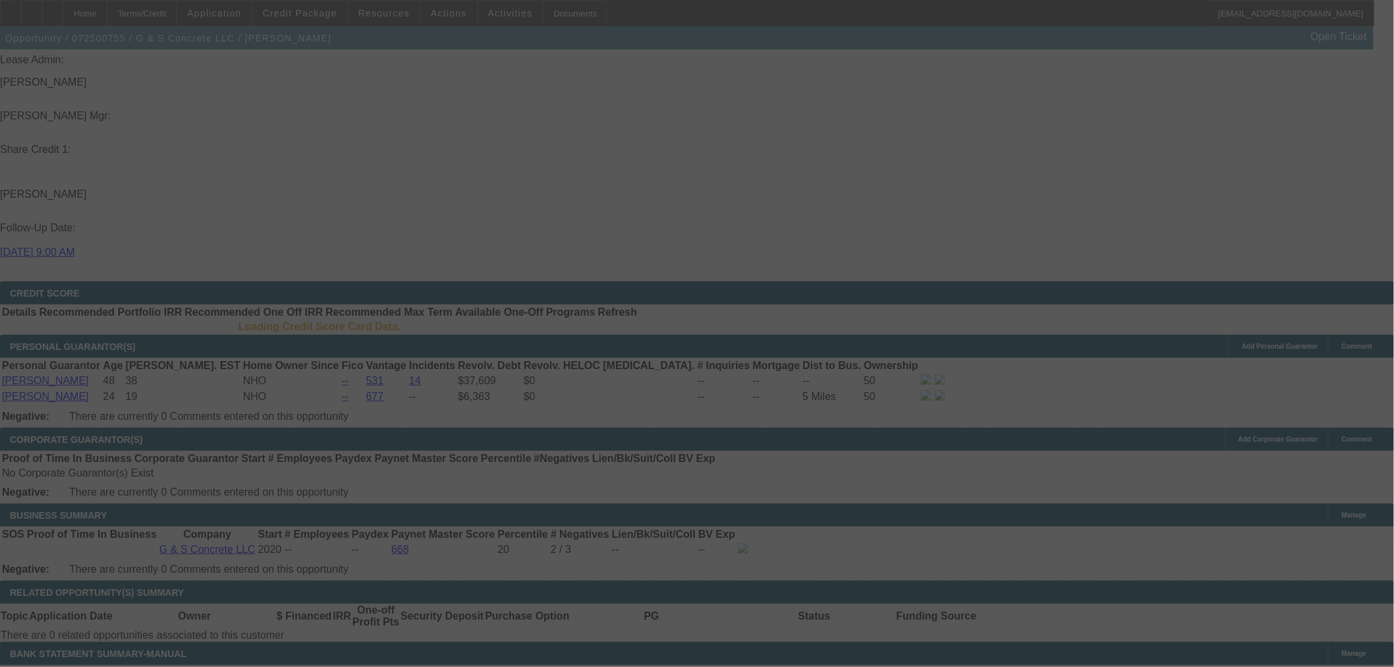
scroll to position [1749, 0]
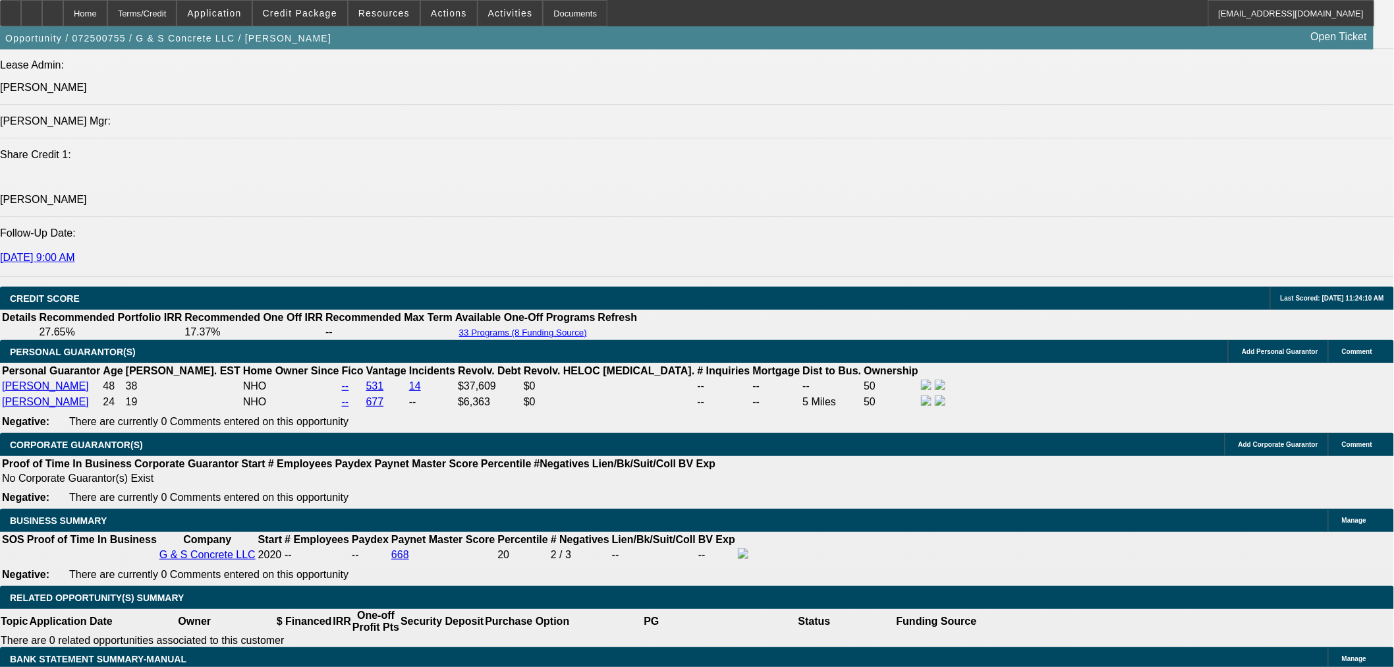
select select "0"
select select "2"
select select "0"
select select "6"
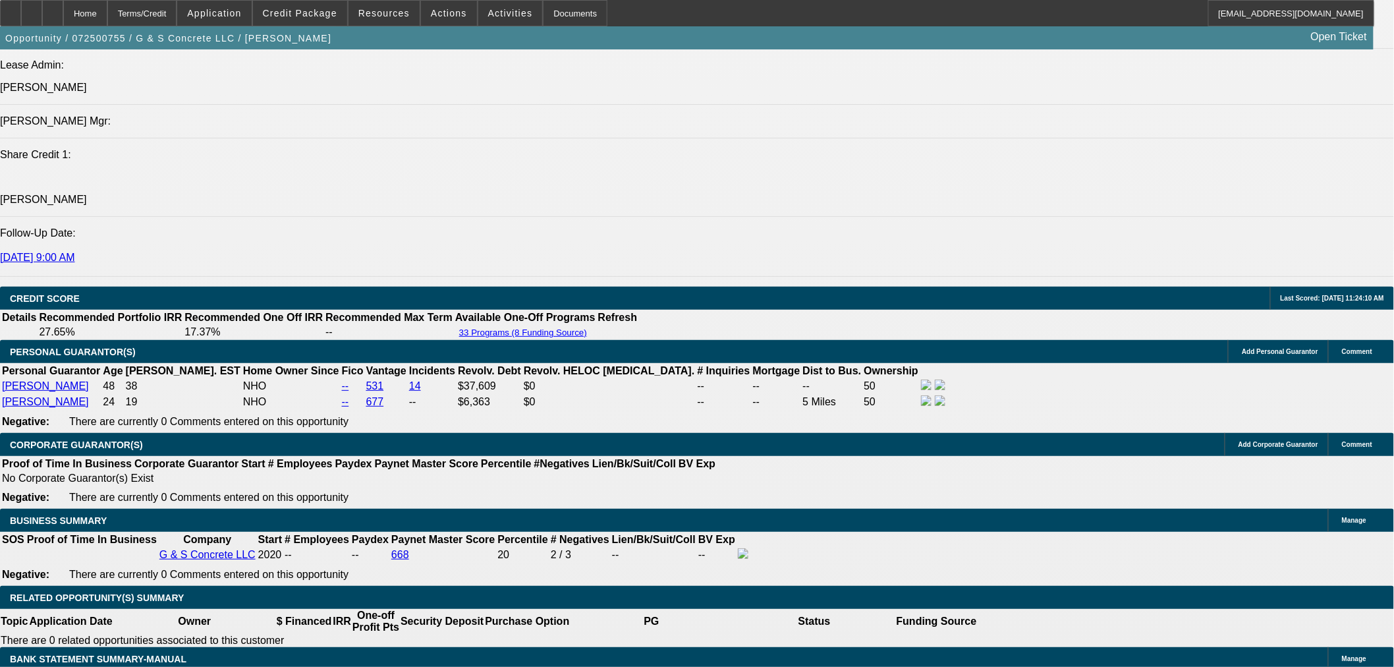
select select "0"
select select "2"
select select "0"
select select "6"
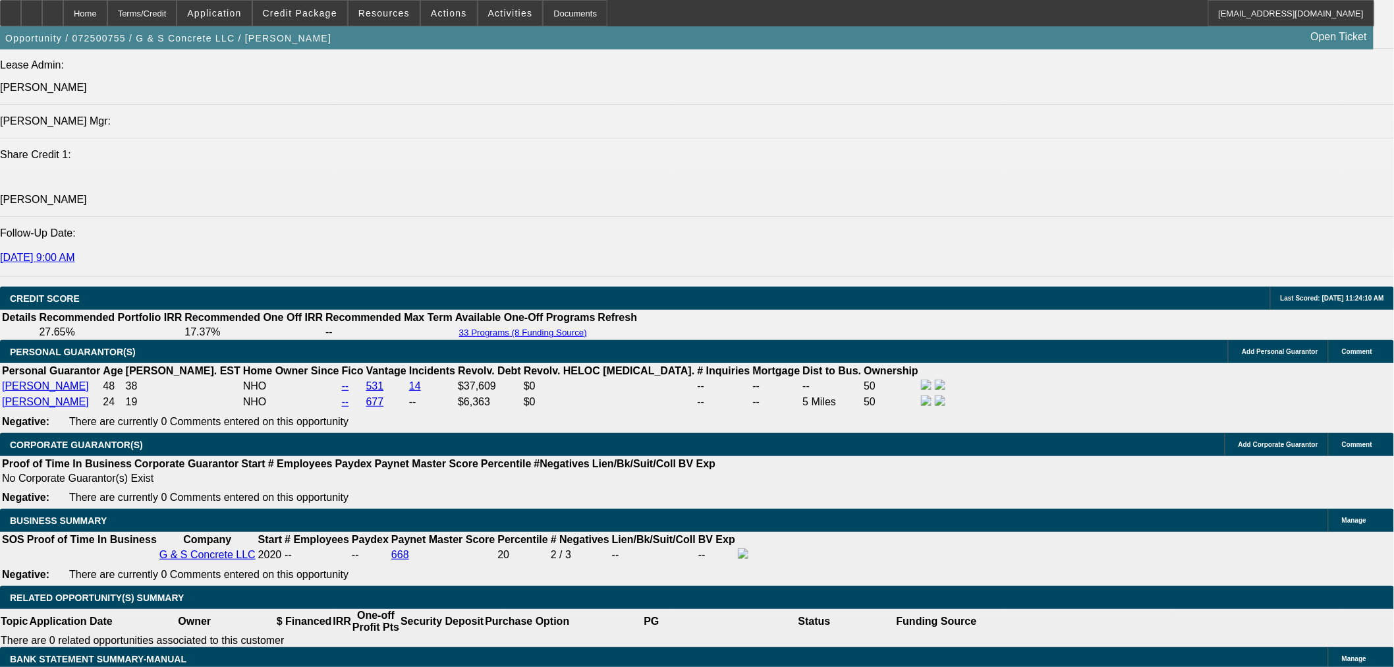
select select "0"
select select "2"
select select "0"
select select "6"
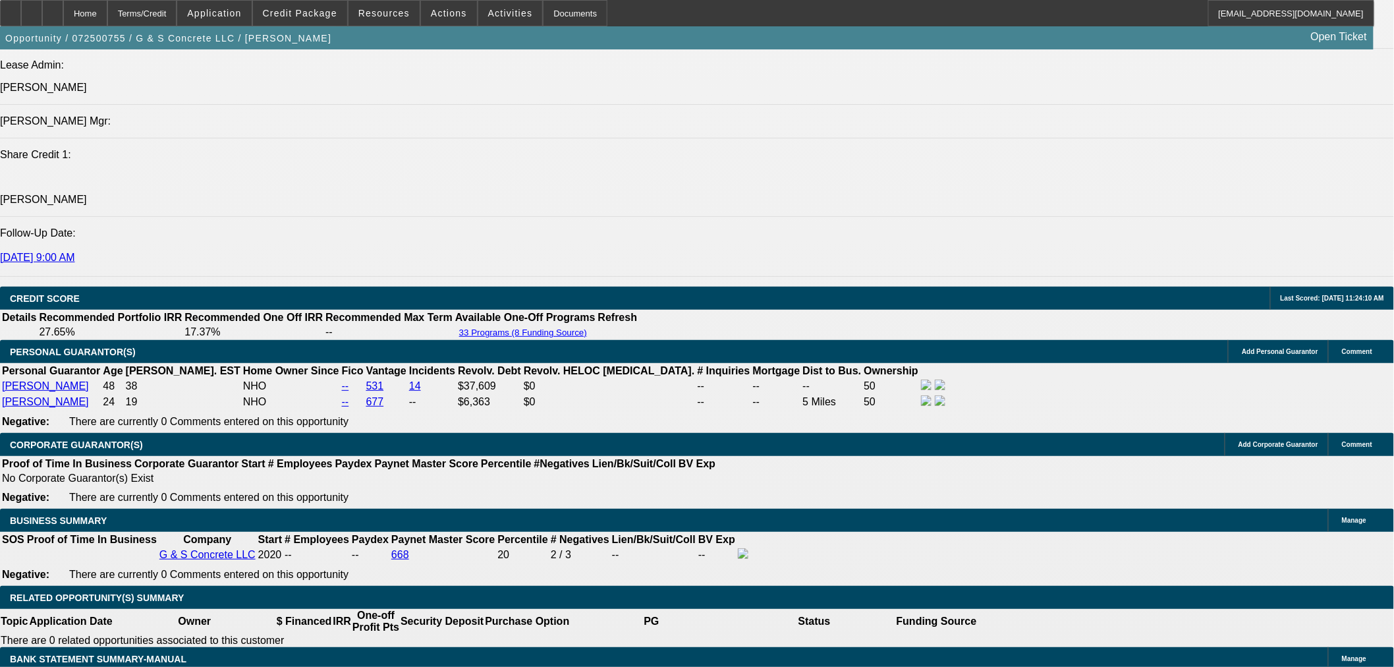
select select "0"
select select "2"
select select "0"
select select "6"
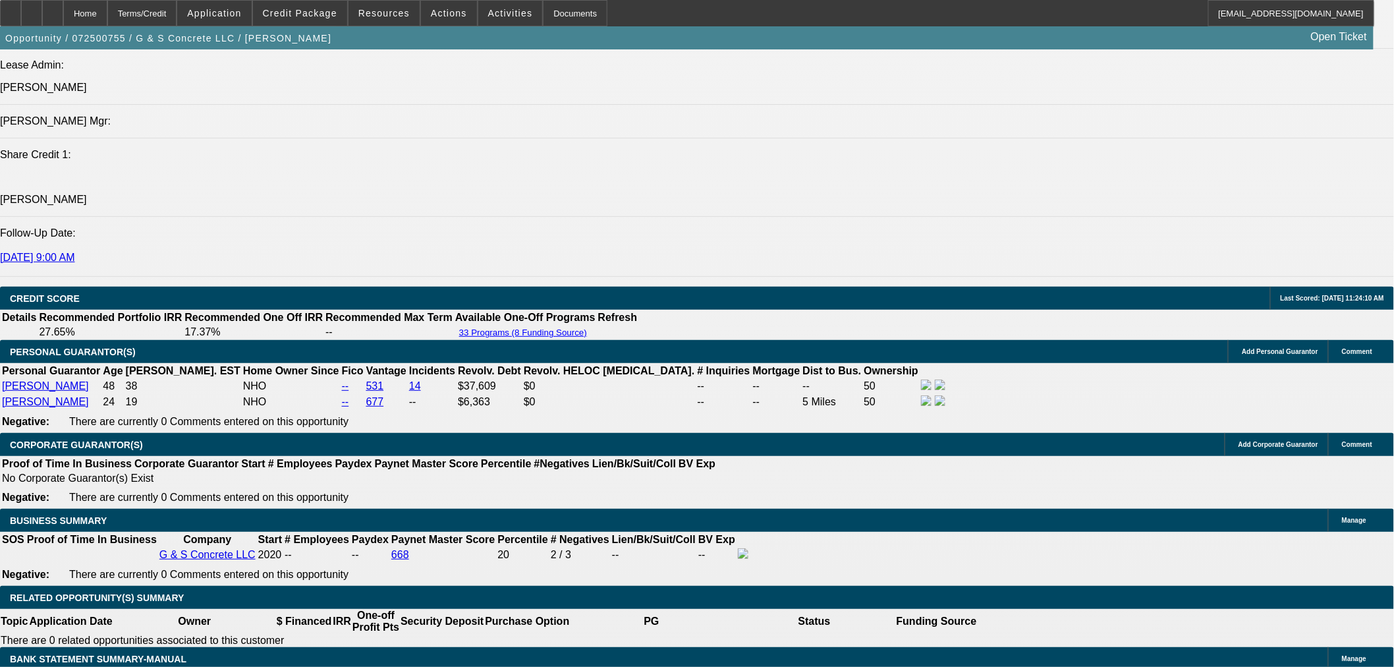
drag, startPoint x: 252, startPoint y: 316, endPoint x: 194, endPoint y: 303, distance: 58.8
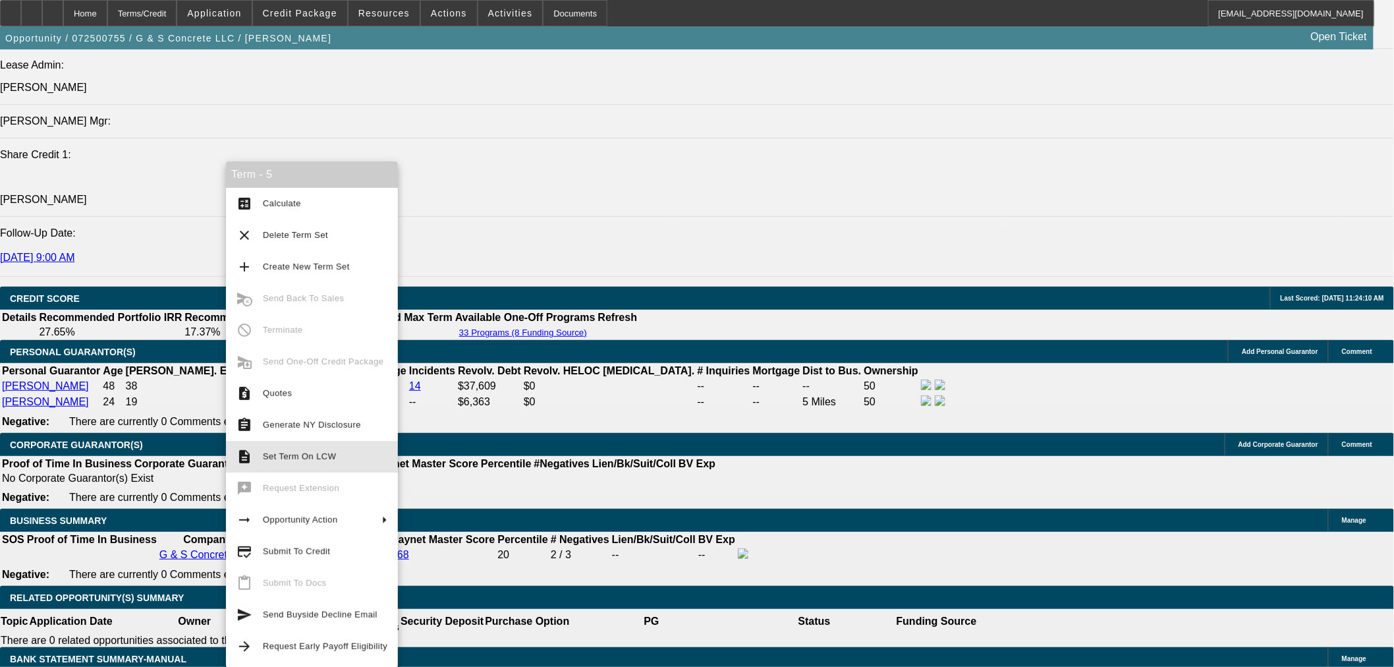
drag, startPoint x: 318, startPoint y: 456, endPoint x: 333, endPoint y: 455, distance: 14.6
click at [318, 456] on span "Set Term On LCW" at bounding box center [299, 456] width 73 height 10
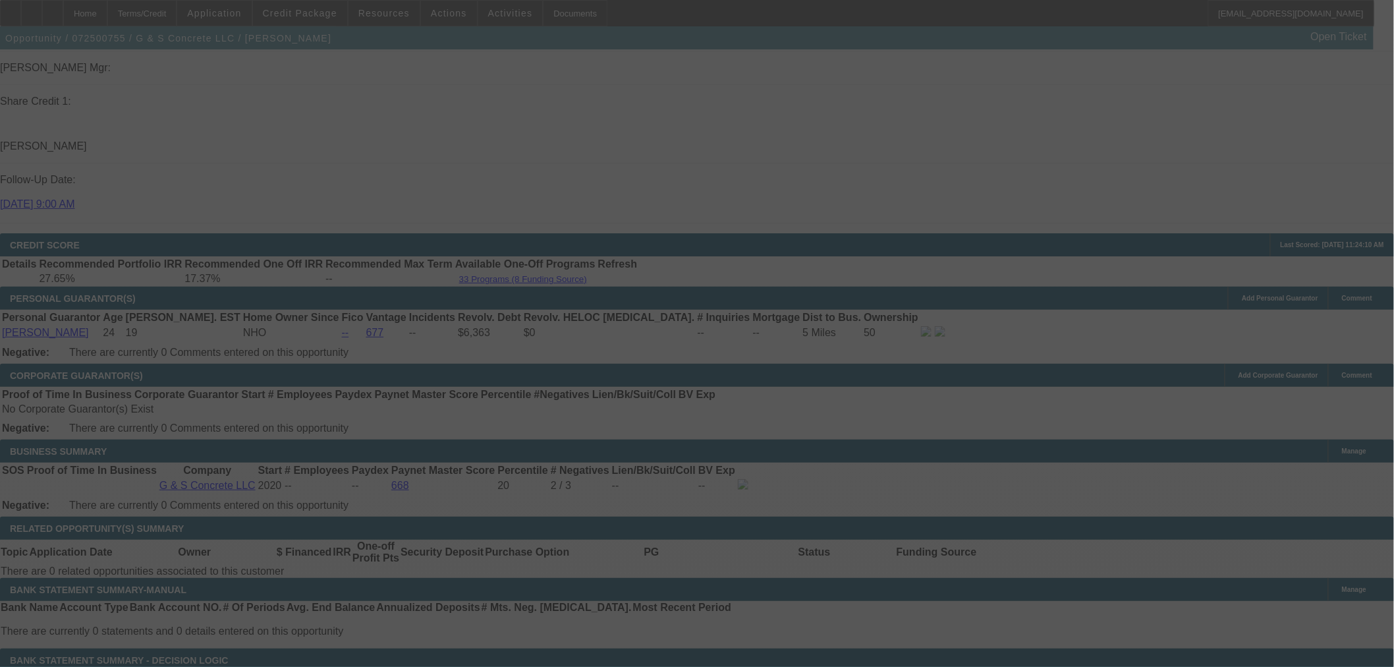
scroll to position [1797, 0]
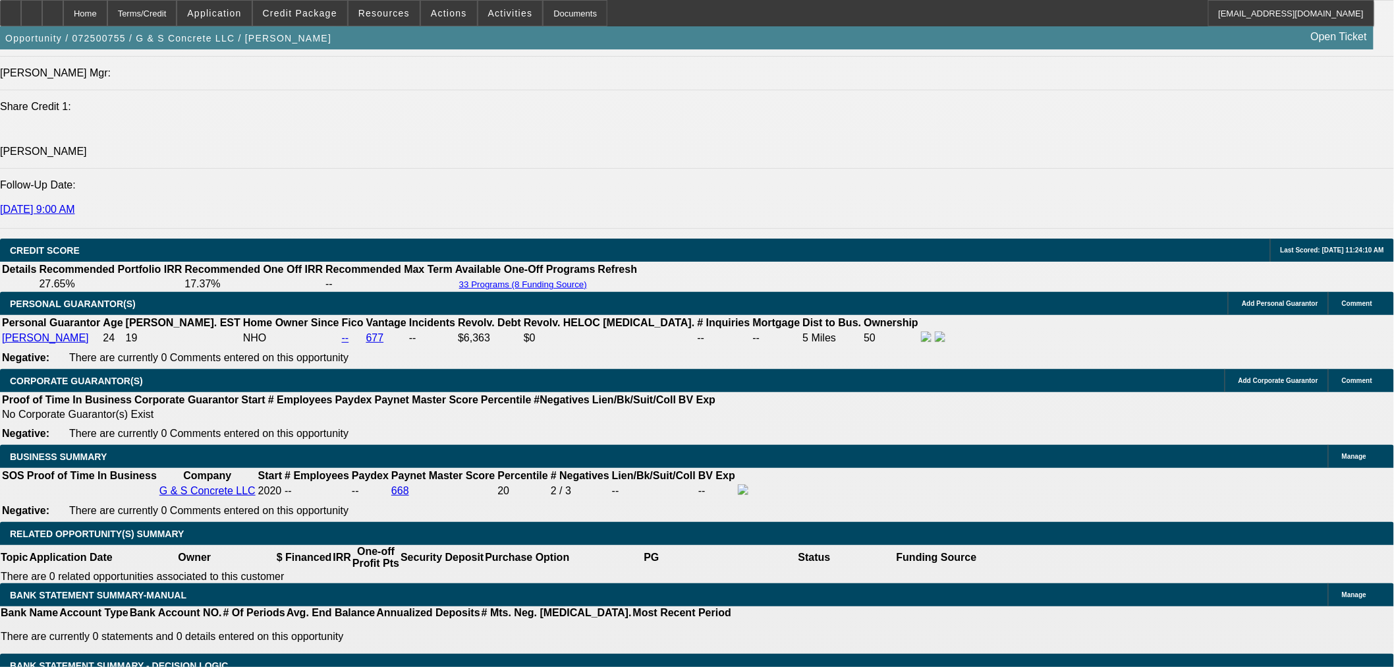
select select "0"
select select "2"
select select "0"
select select "6"
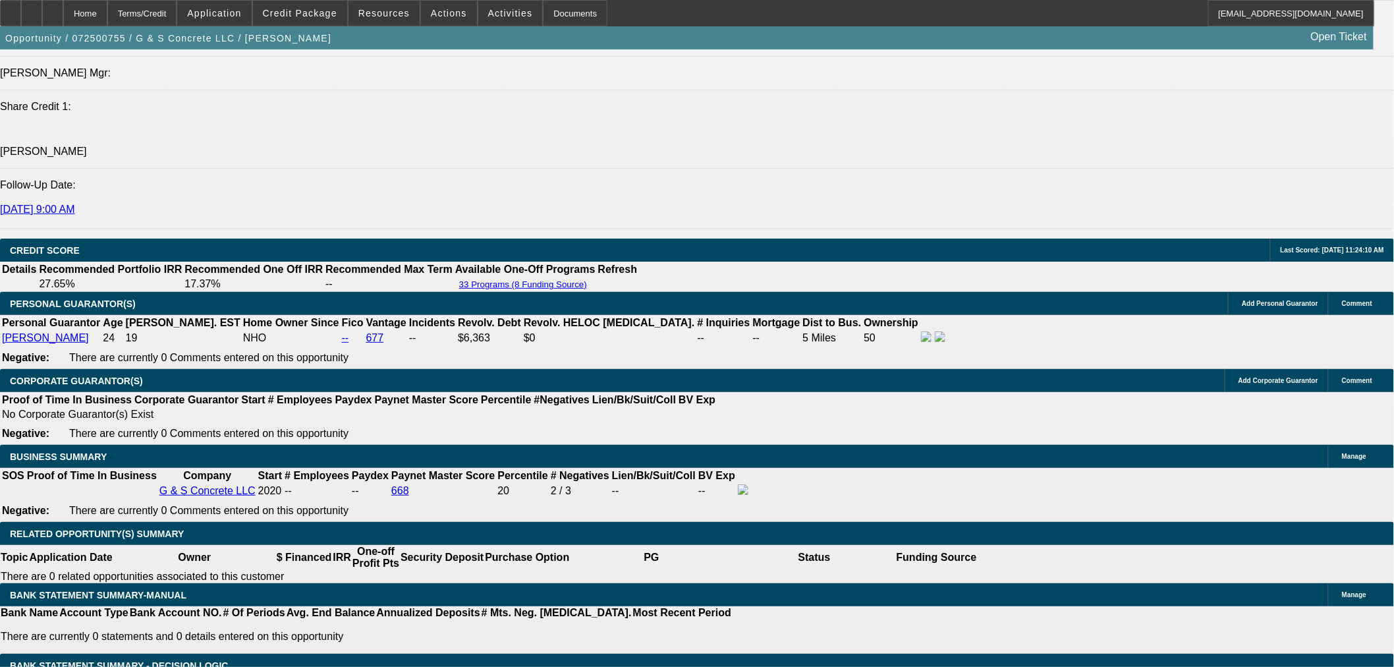
select select "0"
select select "2"
select select "0"
select select "6"
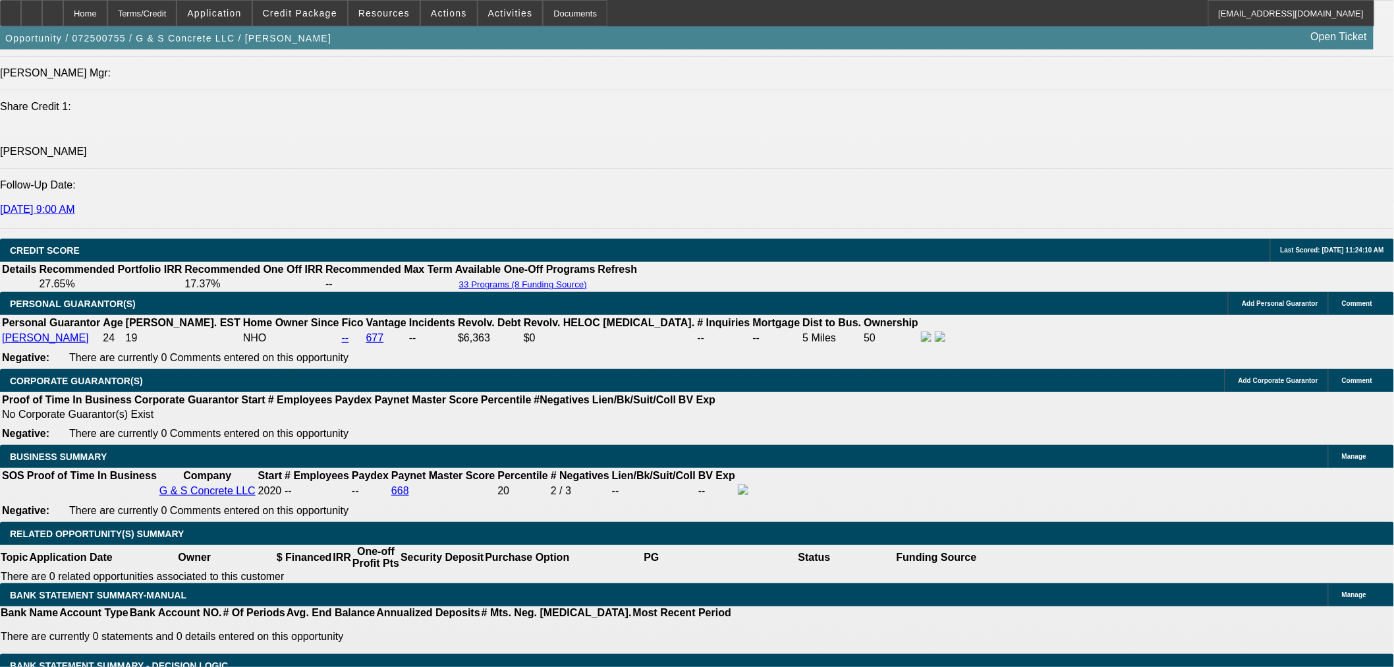
select select "0"
select select "2"
select select "0"
select select "6"
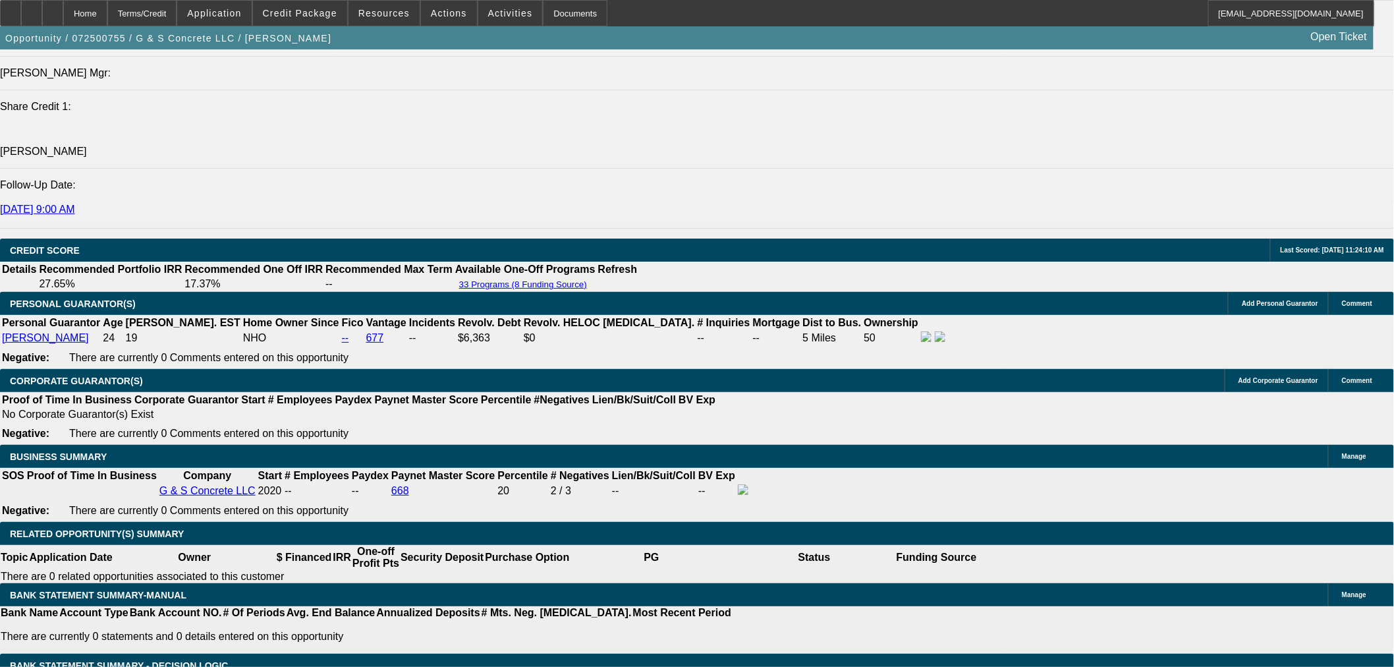
select select "0"
select select "2"
select select "0"
select select "6"
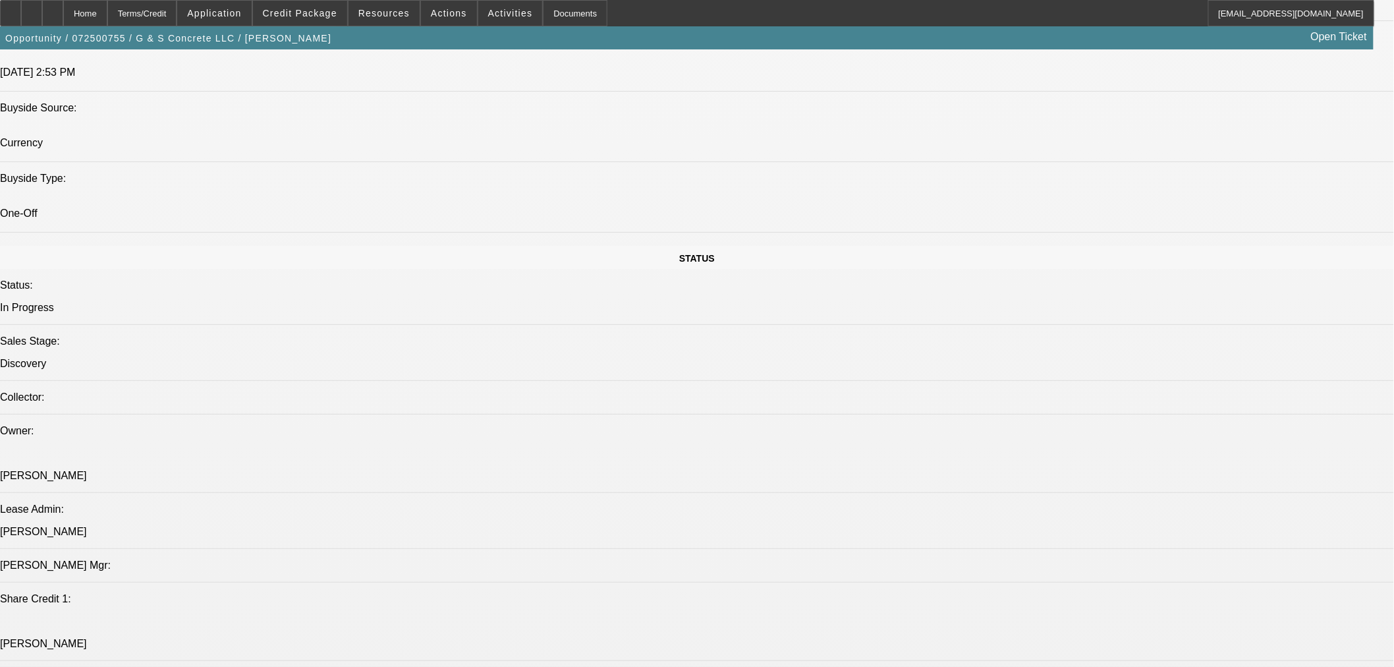
scroll to position [1431, 0]
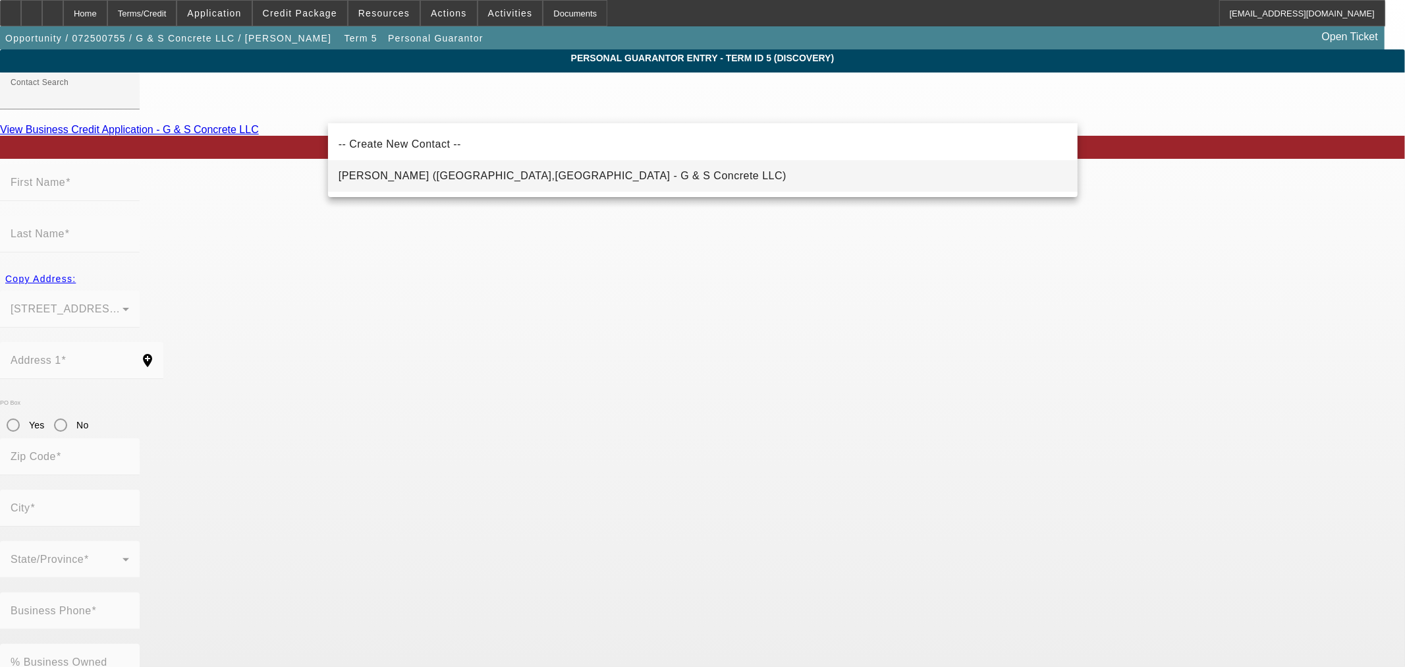
click at [437, 177] on span "[PERSON_NAME] ([GEOGRAPHIC_DATA],[GEOGRAPHIC_DATA] - G & S Concrete LLC)" at bounding box center [563, 175] width 448 height 11
type input "[PERSON_NAME] ([GEOGRAPHIC_DATA],[GEOGRAPHIC_DATA] - G & S Concrete LLC)"
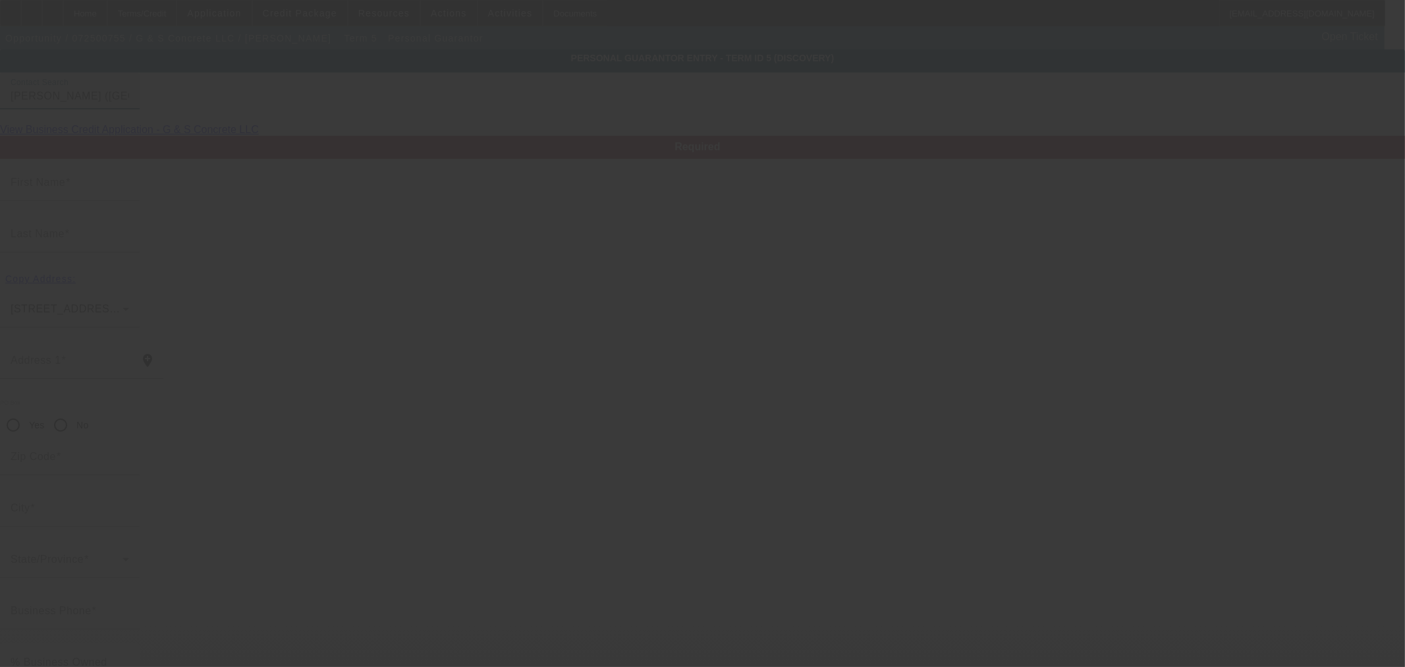
type input "[PERSON_NAME]"
type input "[STREET_ADDRESS][PERSON_NAME]"
radio input "true"
type input "14072"
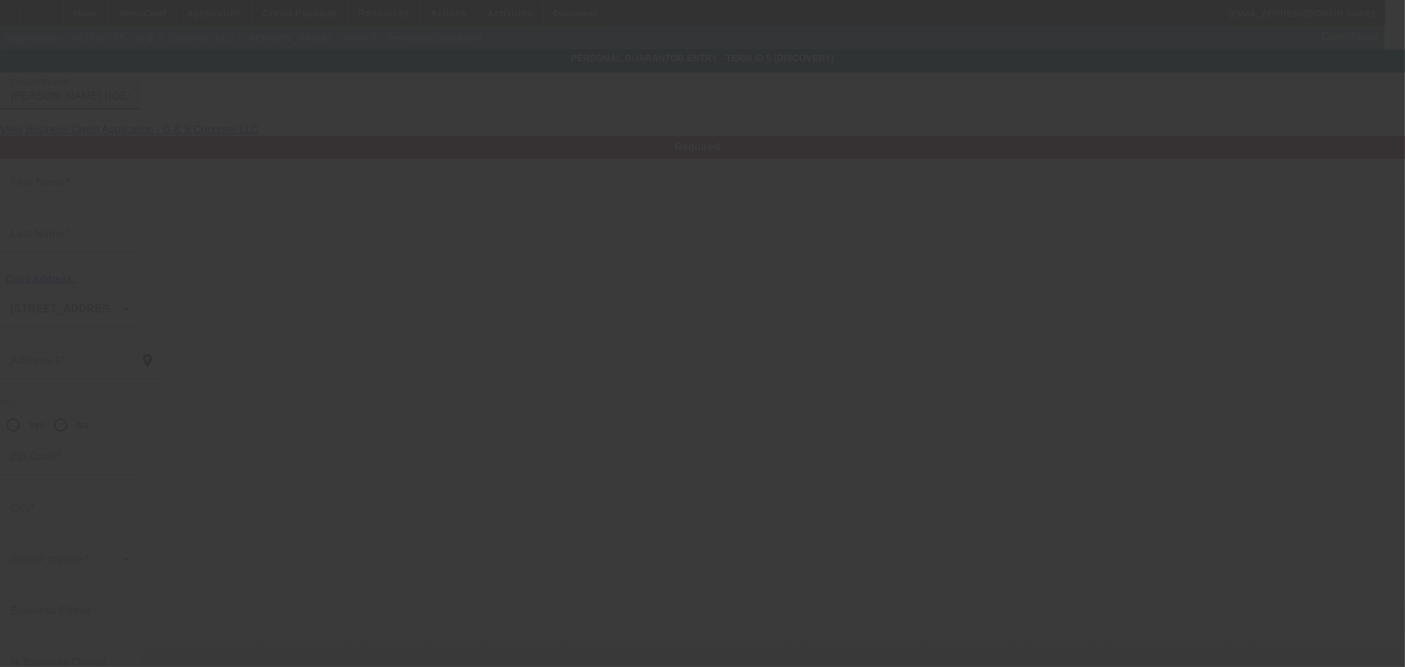
type input "[GEOGRAPHIC_DATA]"
type input "[PHONE_NUMBER]"
type input "50"
type input "066-64-7678"
type input "[EMAIL_ADDRESS][DOMAIN_NAME]"
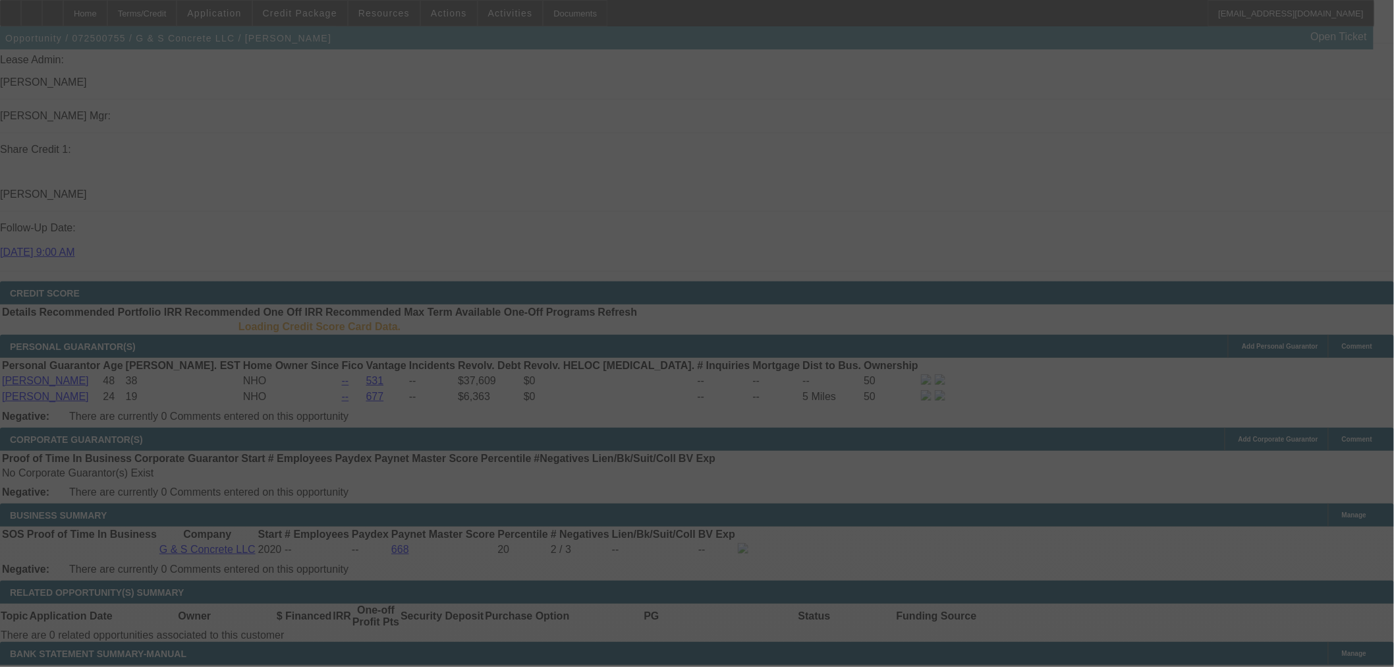
scroll to position [1749, 0]
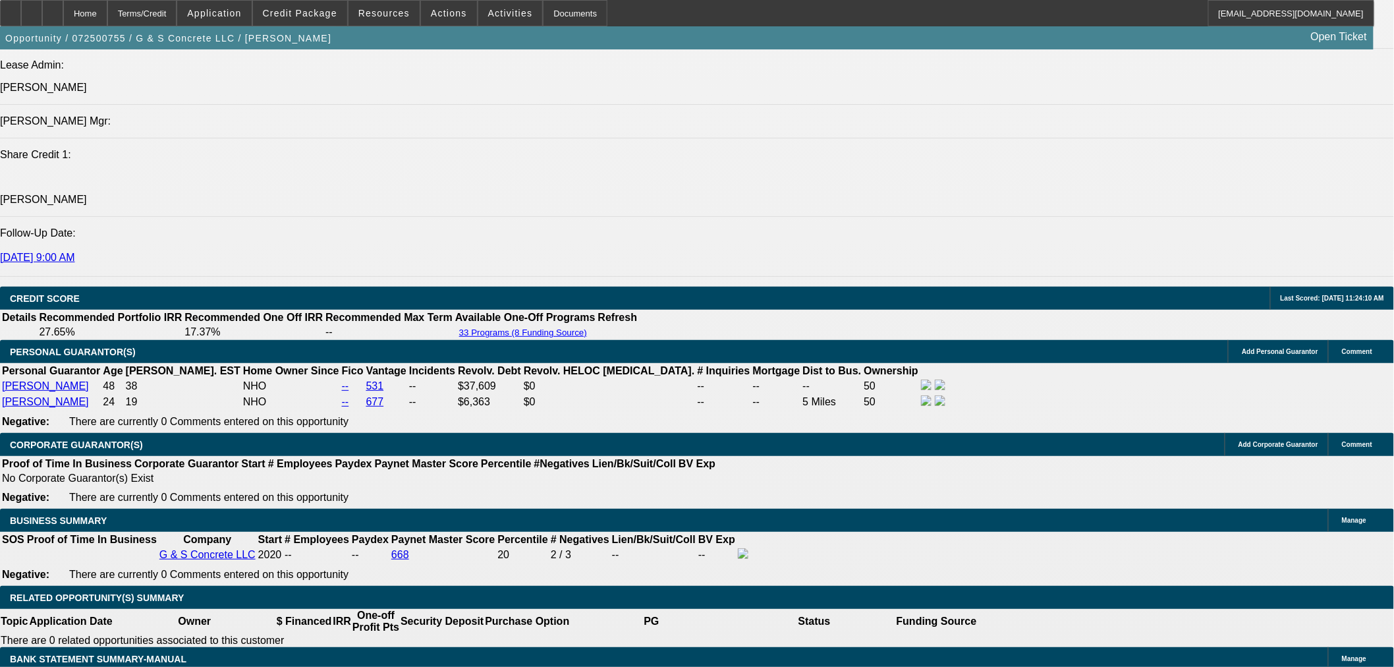
select select "0"
select select "2"
select select "0"
select select "6"
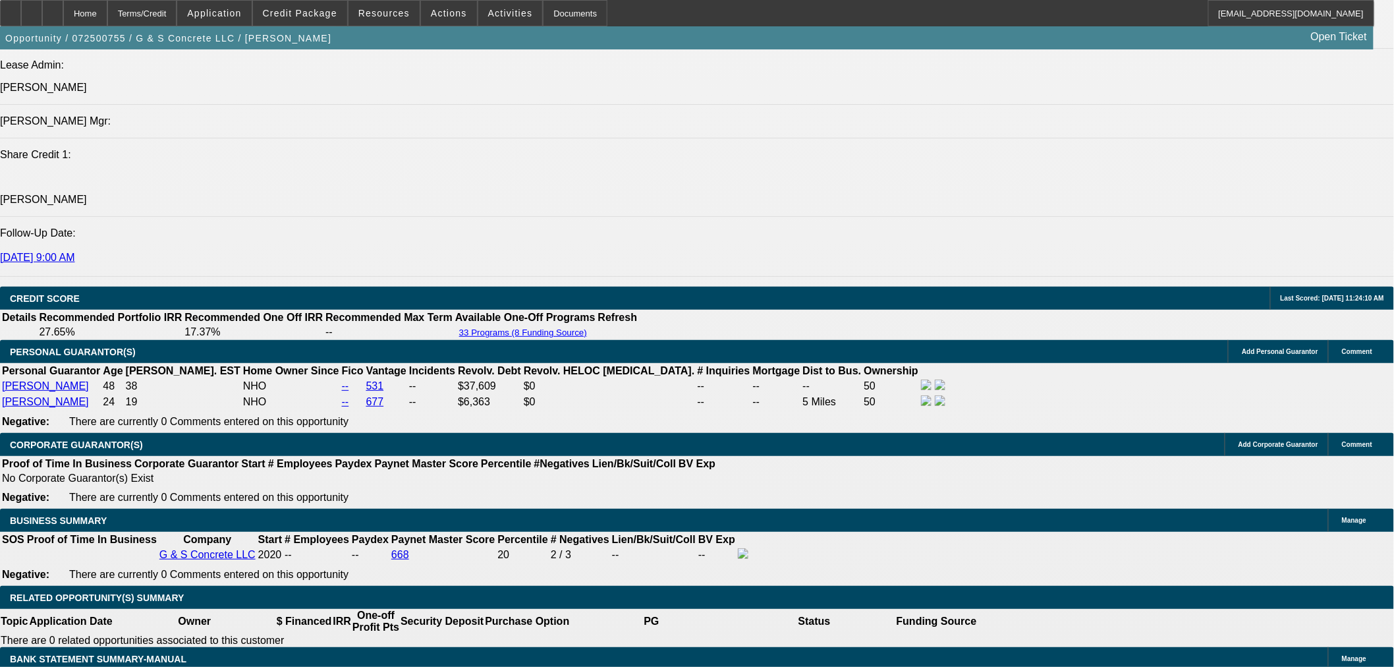
select select "0"
select select "2"
select select "0"
select select "6"
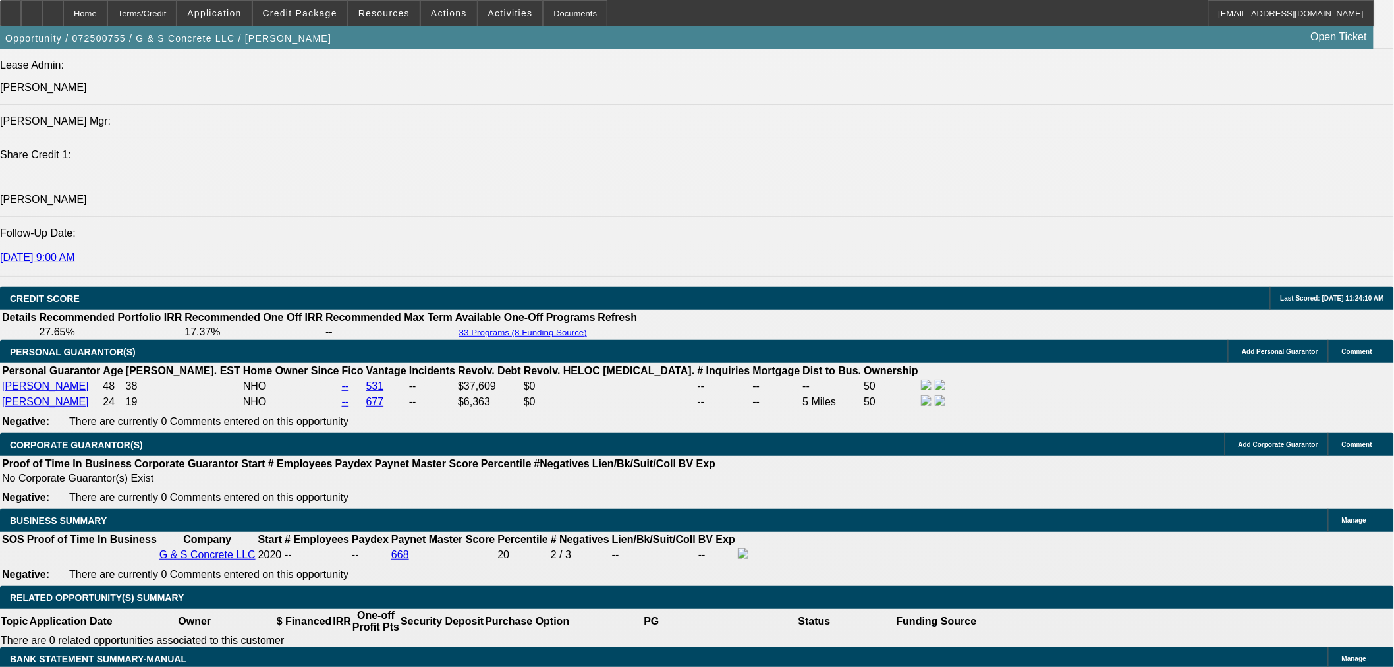
select select "0"
select select "2"
select select "0"
select select "6"
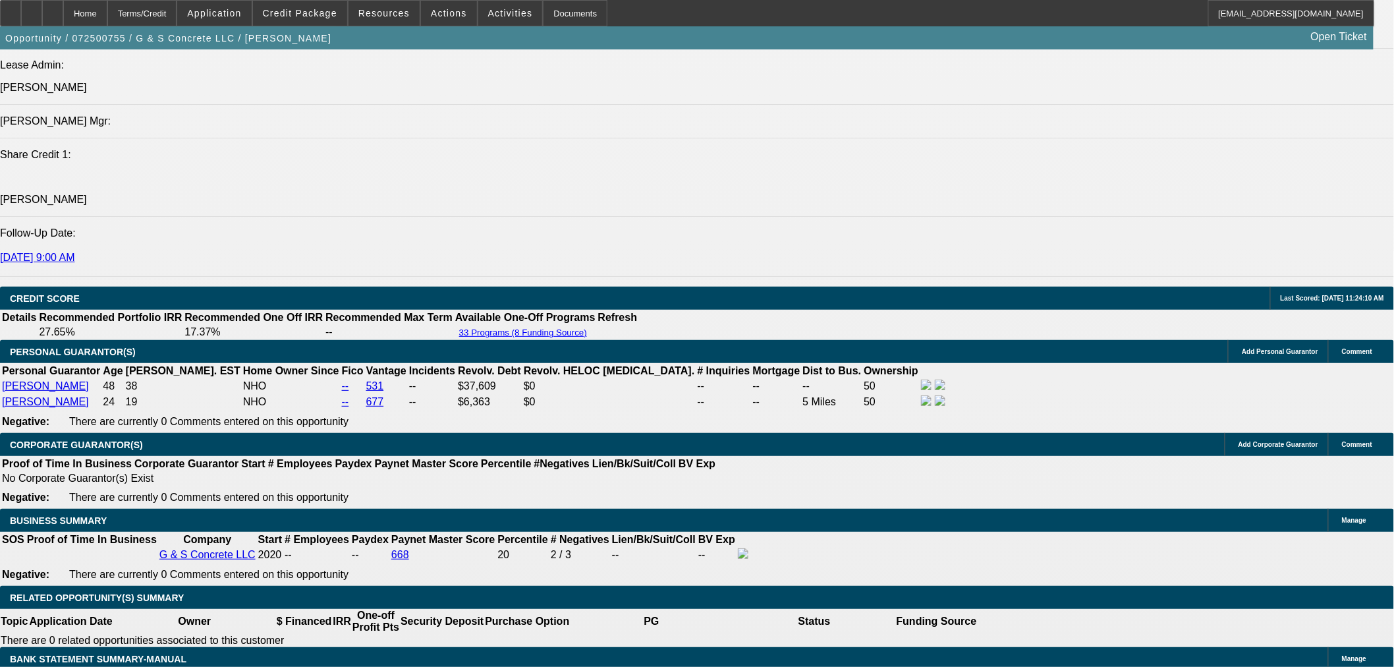
select select "0"
select select "2"
select select "0"
select select "6"
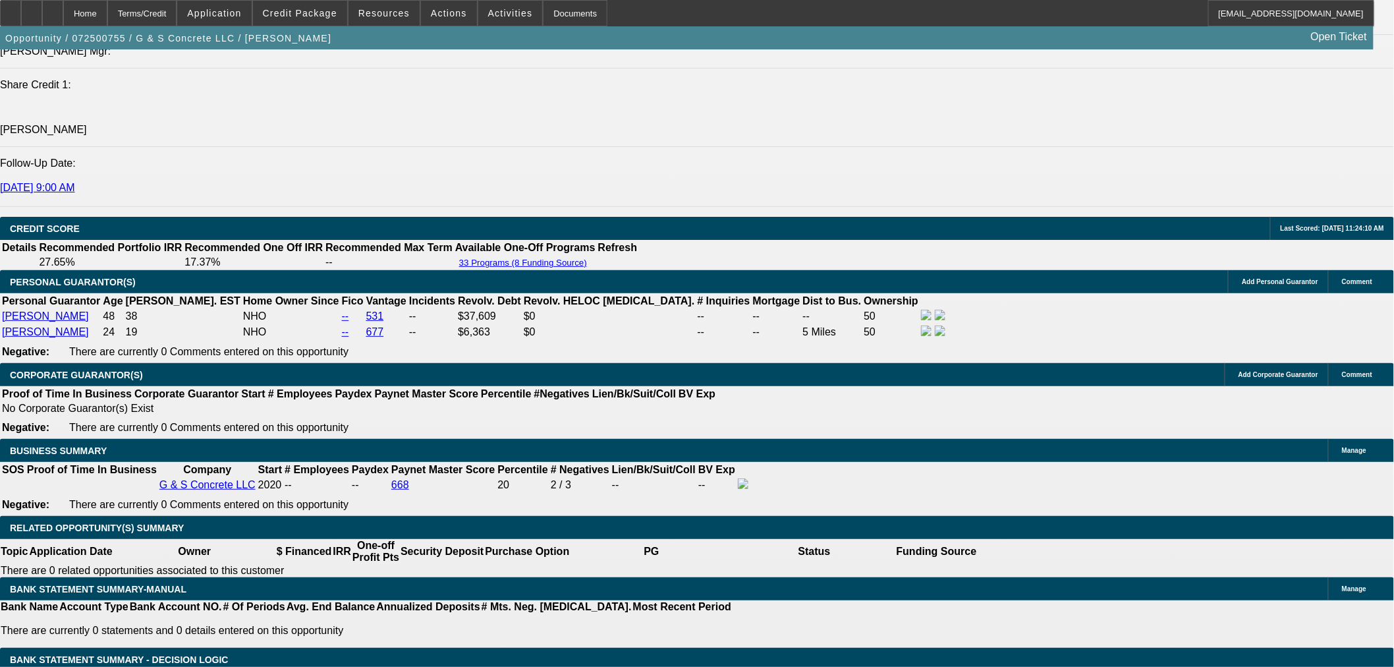
scroll to position [1871, 0]
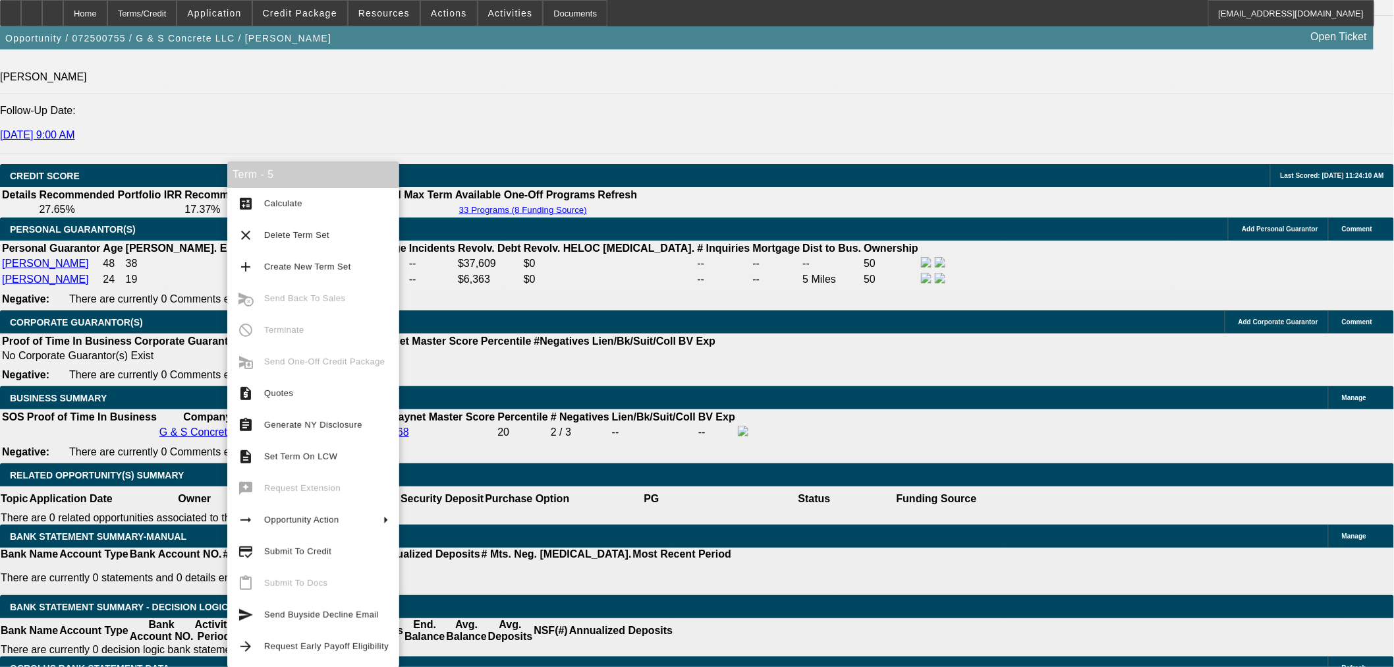
drag, startPoint x: 318, startPoint y: 556, endPoint x: 529, endPoint y: 549, distance: 210.9
click at [318, 556] on span "Submit To Credit" at bounding box center [326, 551] width 125 height 16
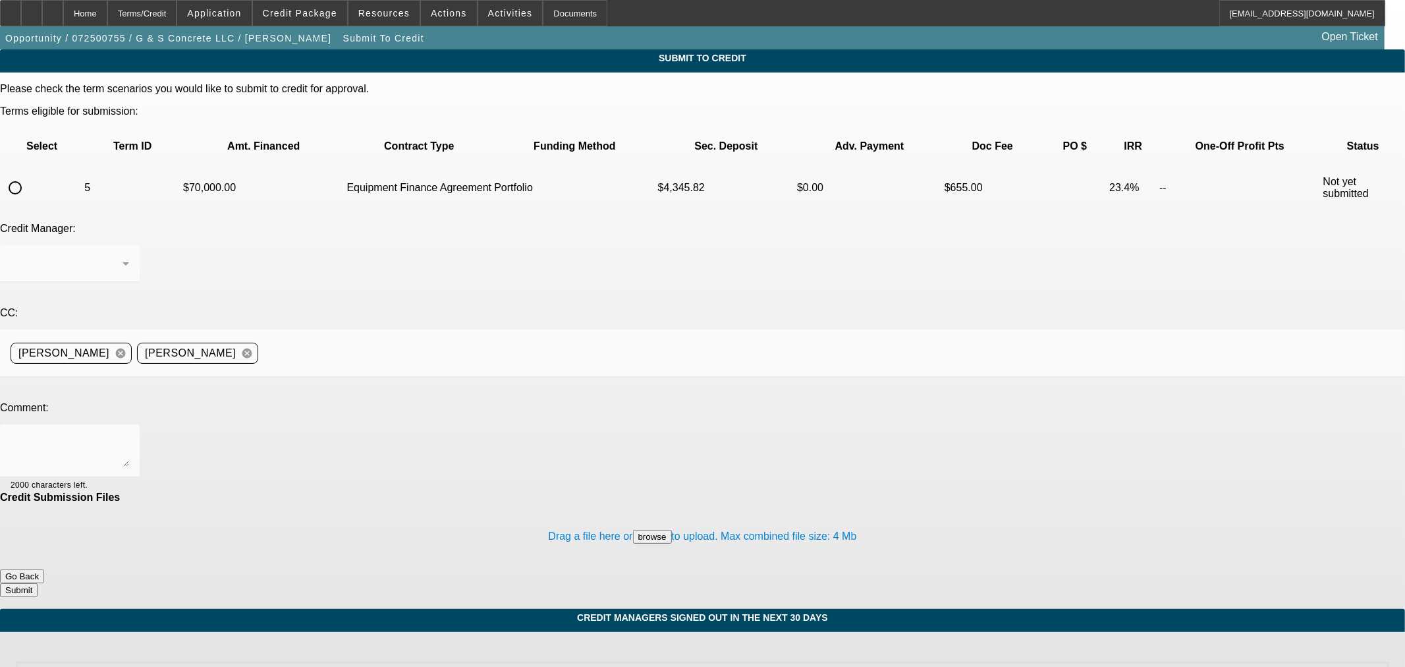
click at [28, 175] on input "radio" at bounding box center [15, 188] width 26 height 26
radio input "true"
click at [123, 256] on div "[PERSON_NAME]" at bounding box center [67, 264] width 112 height 16
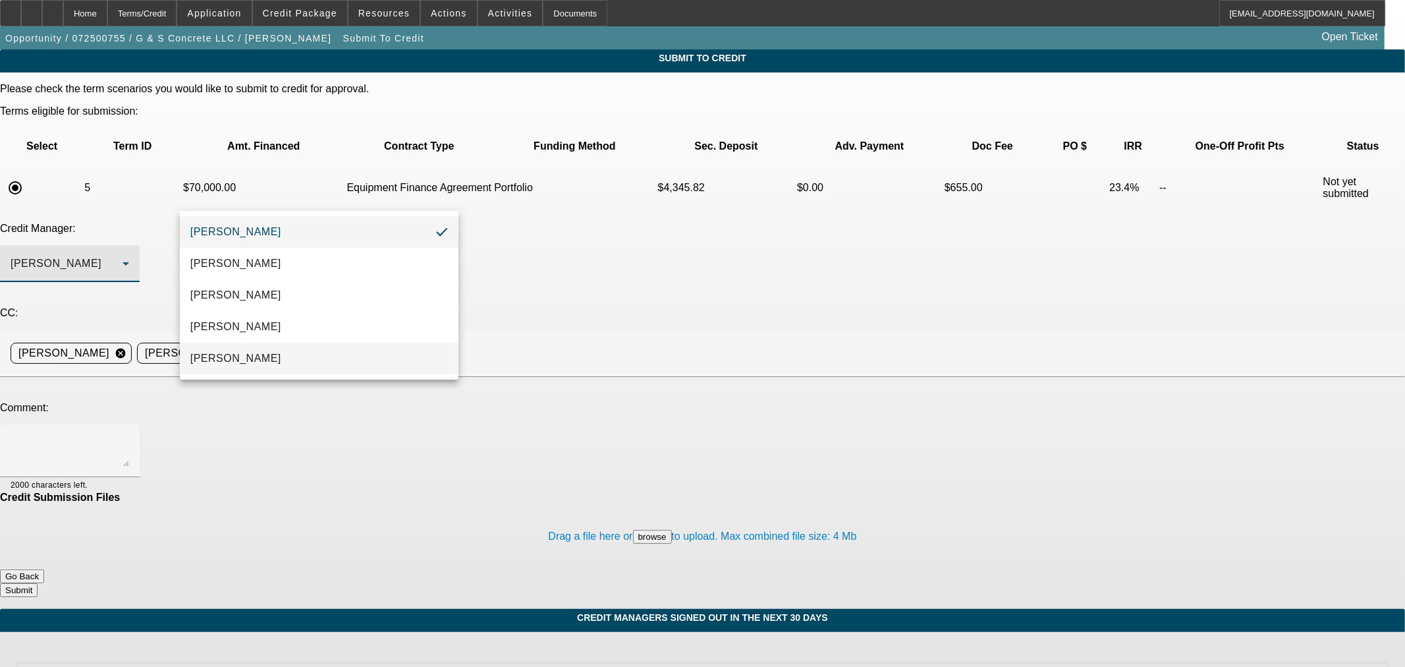
click at [319, 358] on mat-option "[PERSON_NAME]" at bounding box center [319, 359] width 279 height 32
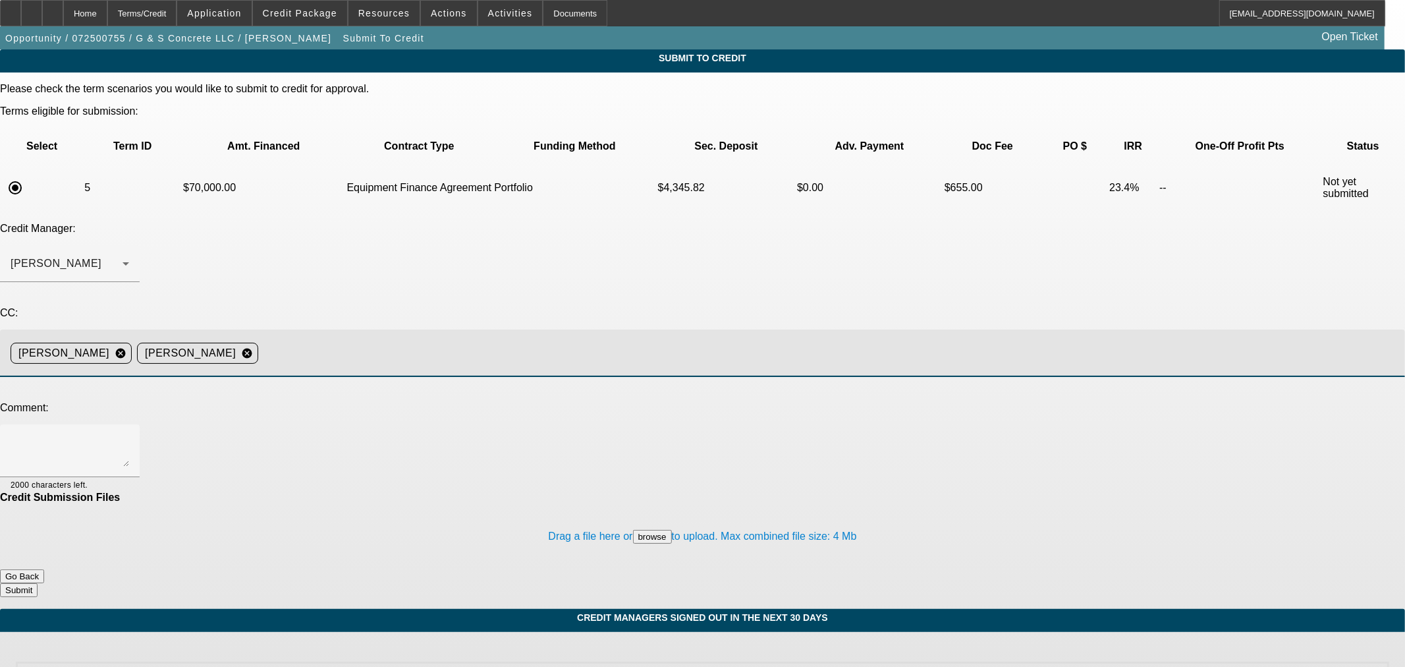
click at [469, 340] on input at bounding box center [826, 353] width 1126 height 26
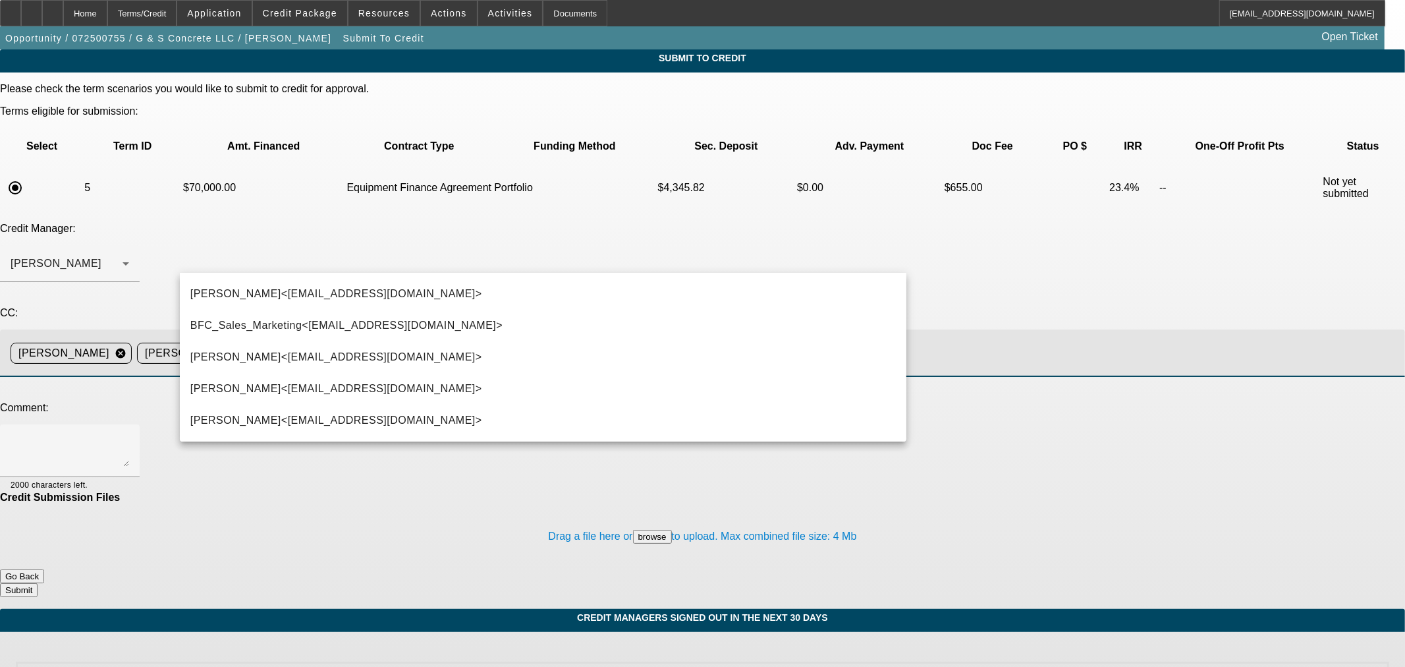
type input "Kev"
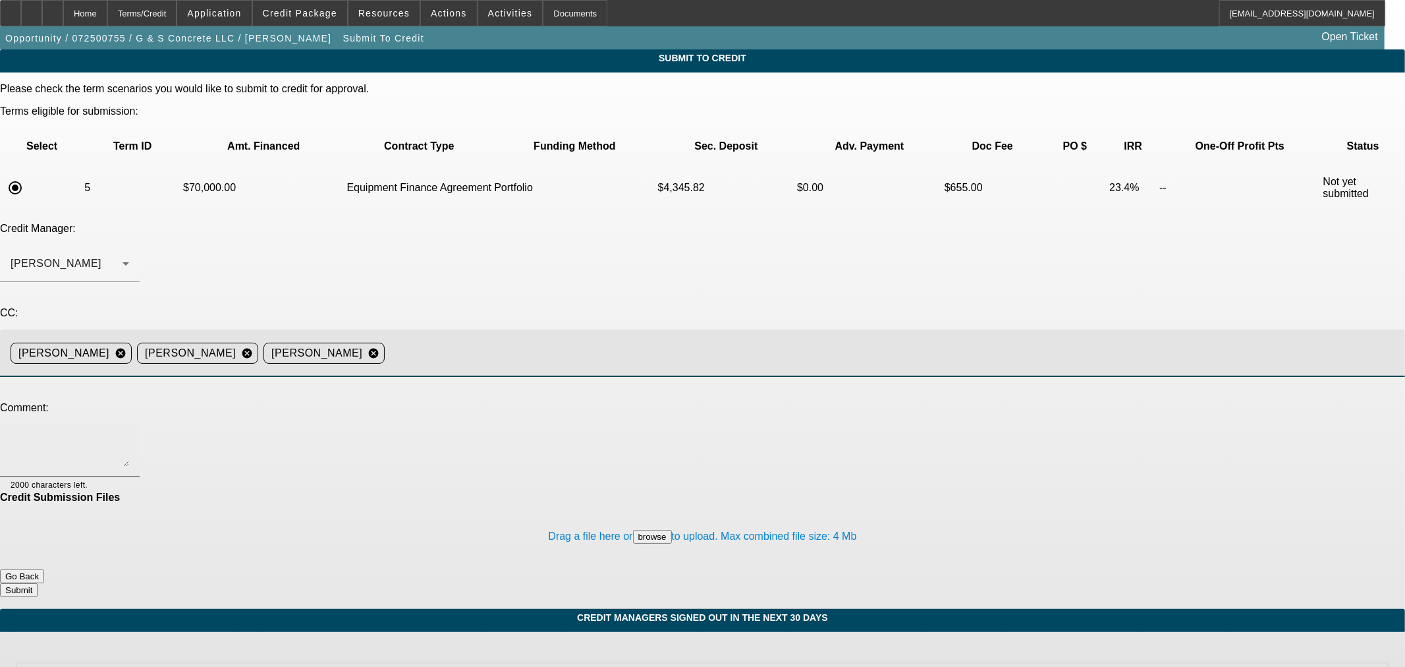
click at [129, 424] on div at bounding box center [70, 450] width 119 height 53
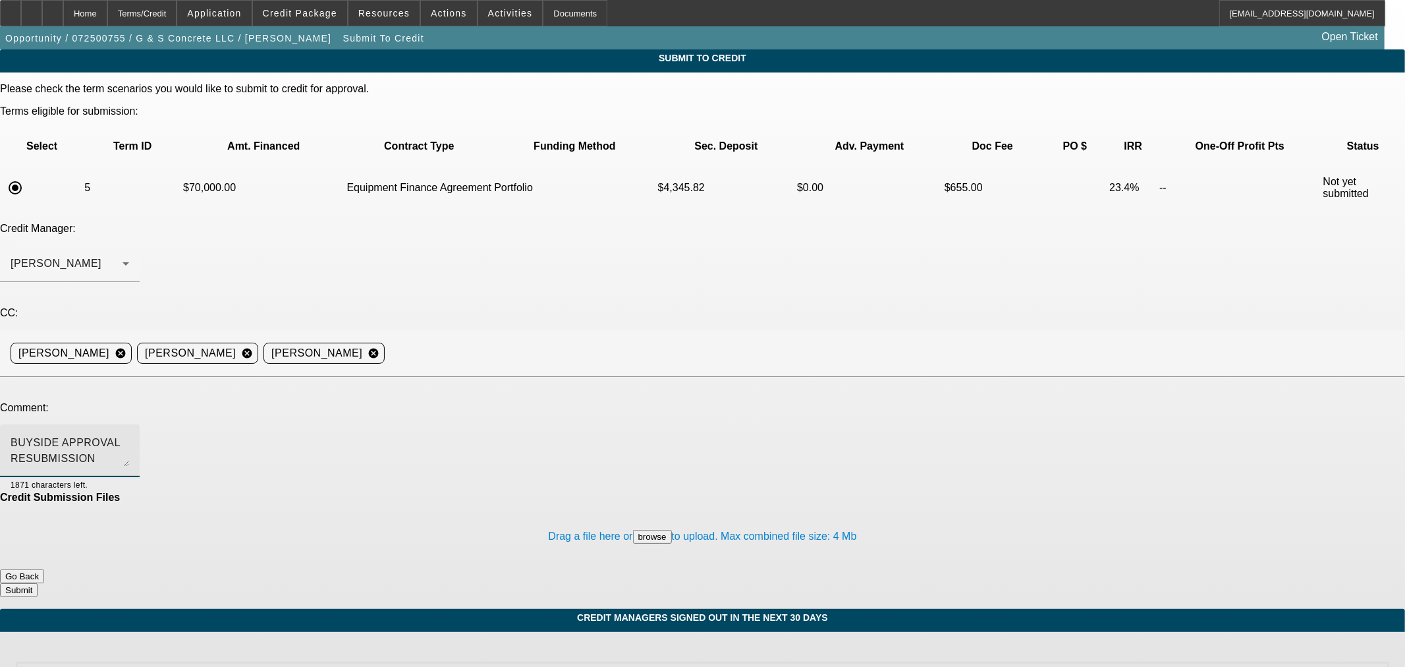
click at [129, 435] on textarea "BUYSIDE APPROVAL RESUBMISSION CURRNCY - [PERSON_NAME] understood on the down pa…" at bounding box center [70, 451] width 119 height 32
type textarea "BUYSIDE APPROVAL RESUBMISSION CURRNCY - [PERSON_NAME] understood on the down pa…"
click at [38, 583] on button "Submit" at bounding box center [19, 590] width 38 height 14
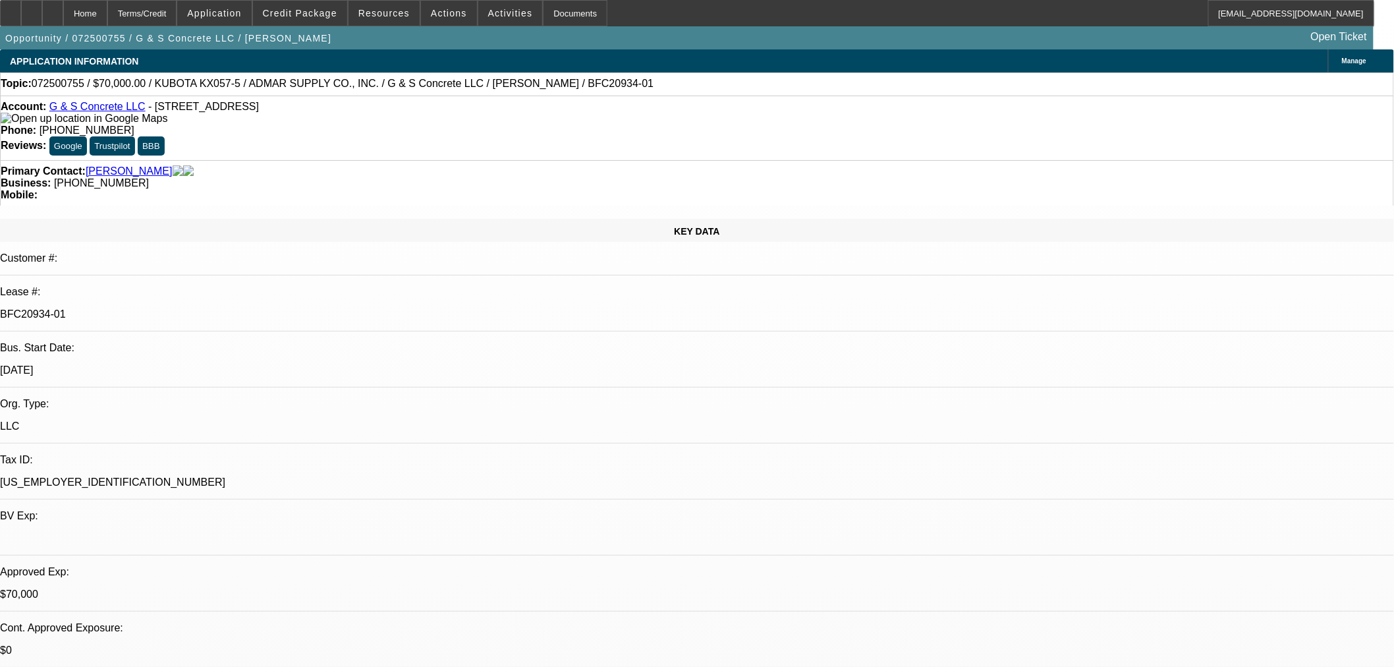
select select "0"
select select "2"
select select "0"
select select "6"
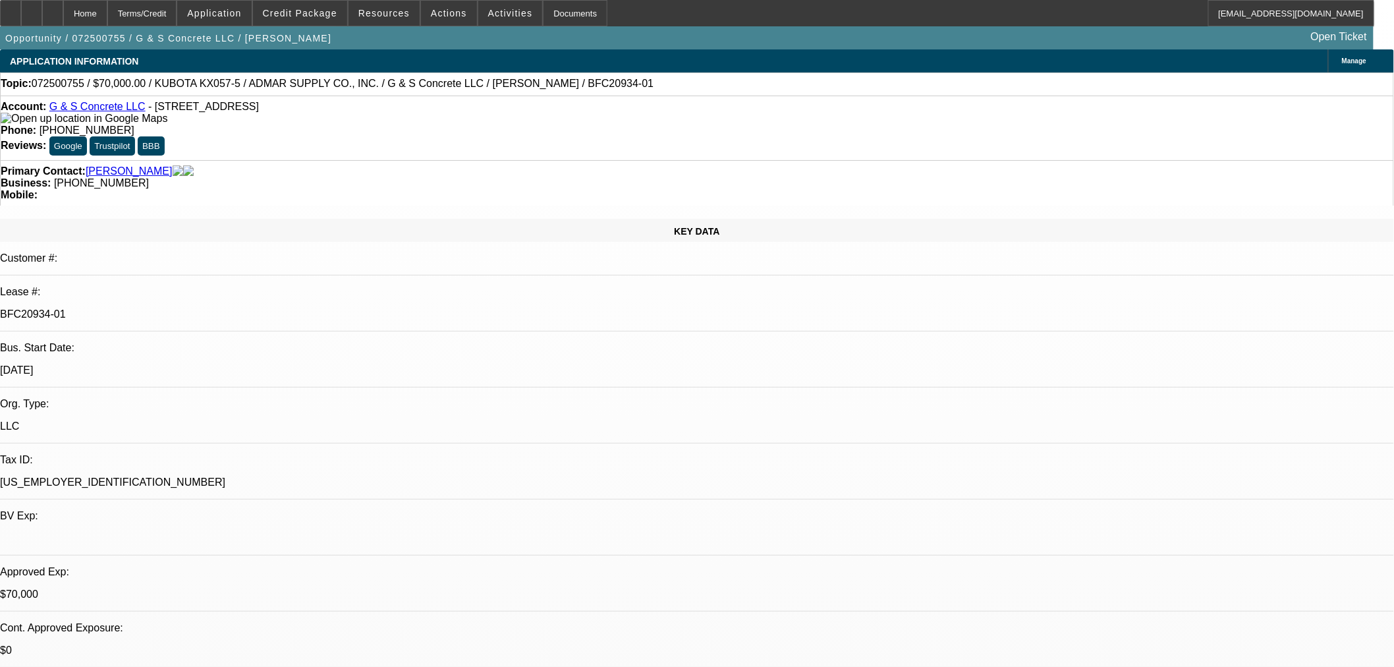
select select "0"
select select "2"
select select "0"
select select "6"
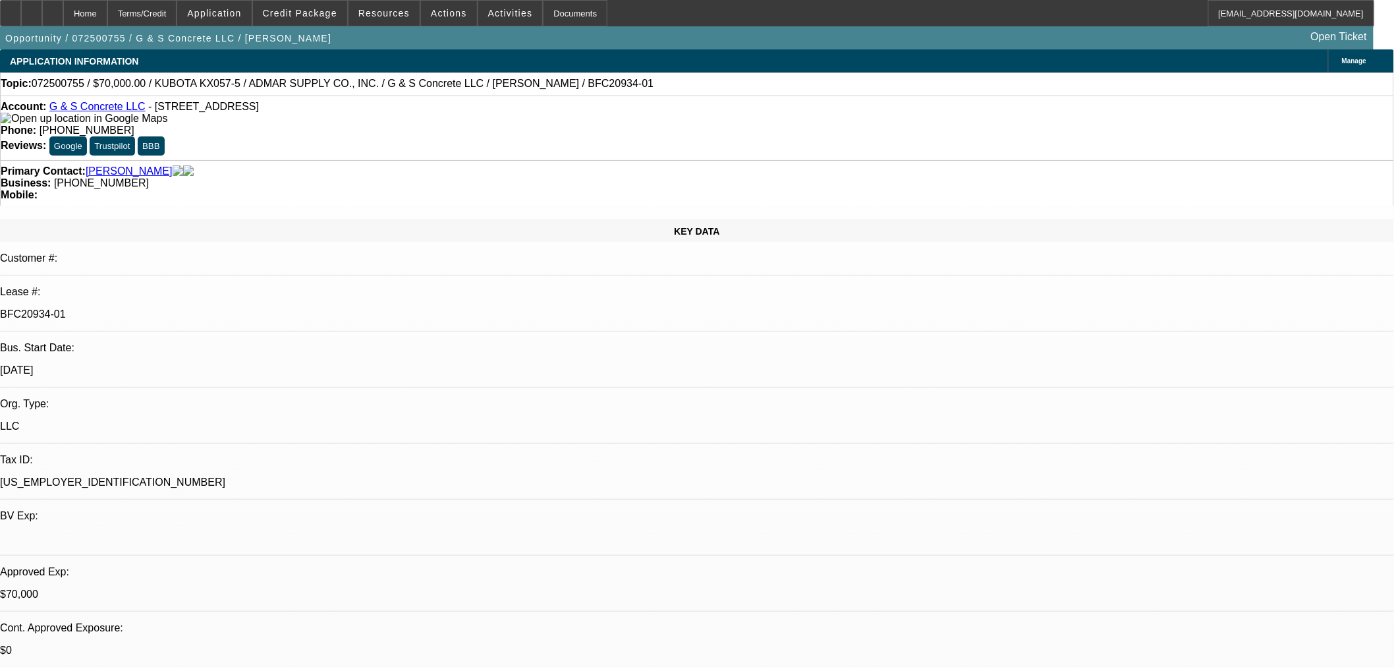
select select "0"
select select "2"
select select "0"
select select "6"
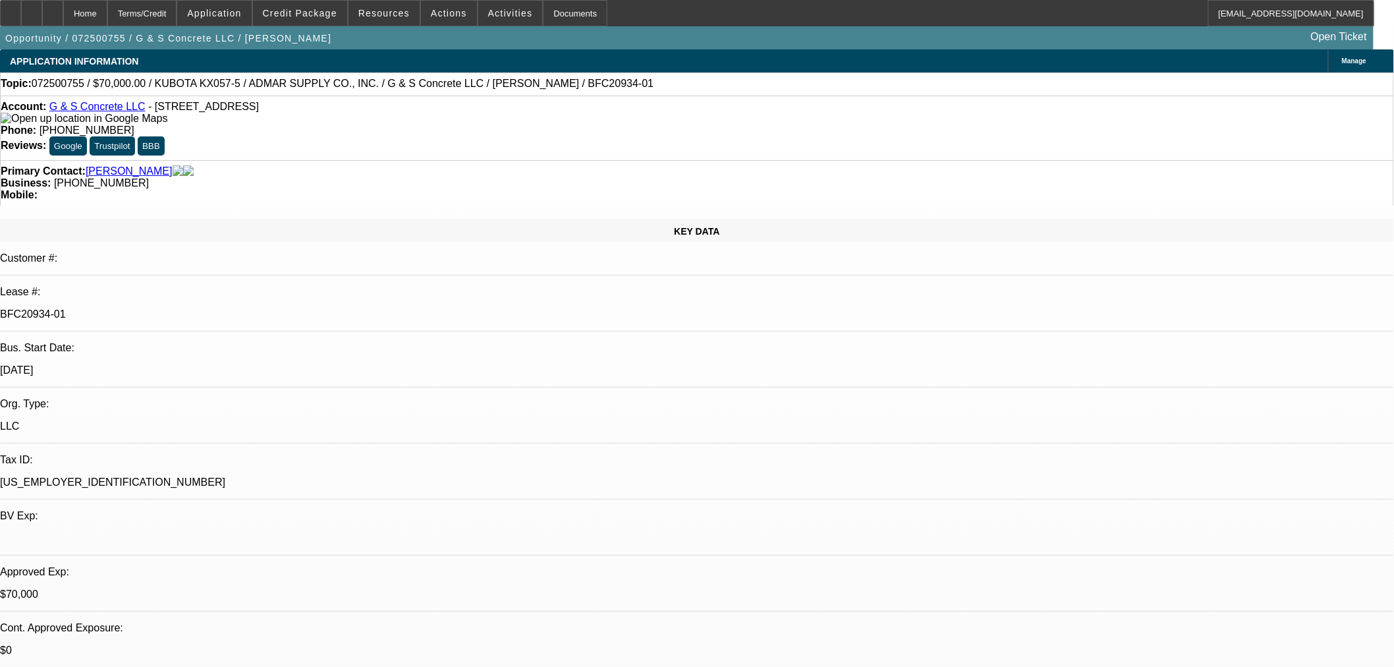
select select "0"
select select "2"
select select "0"
select select "6"
